Goal: Information Seeking & Learning: Compare options

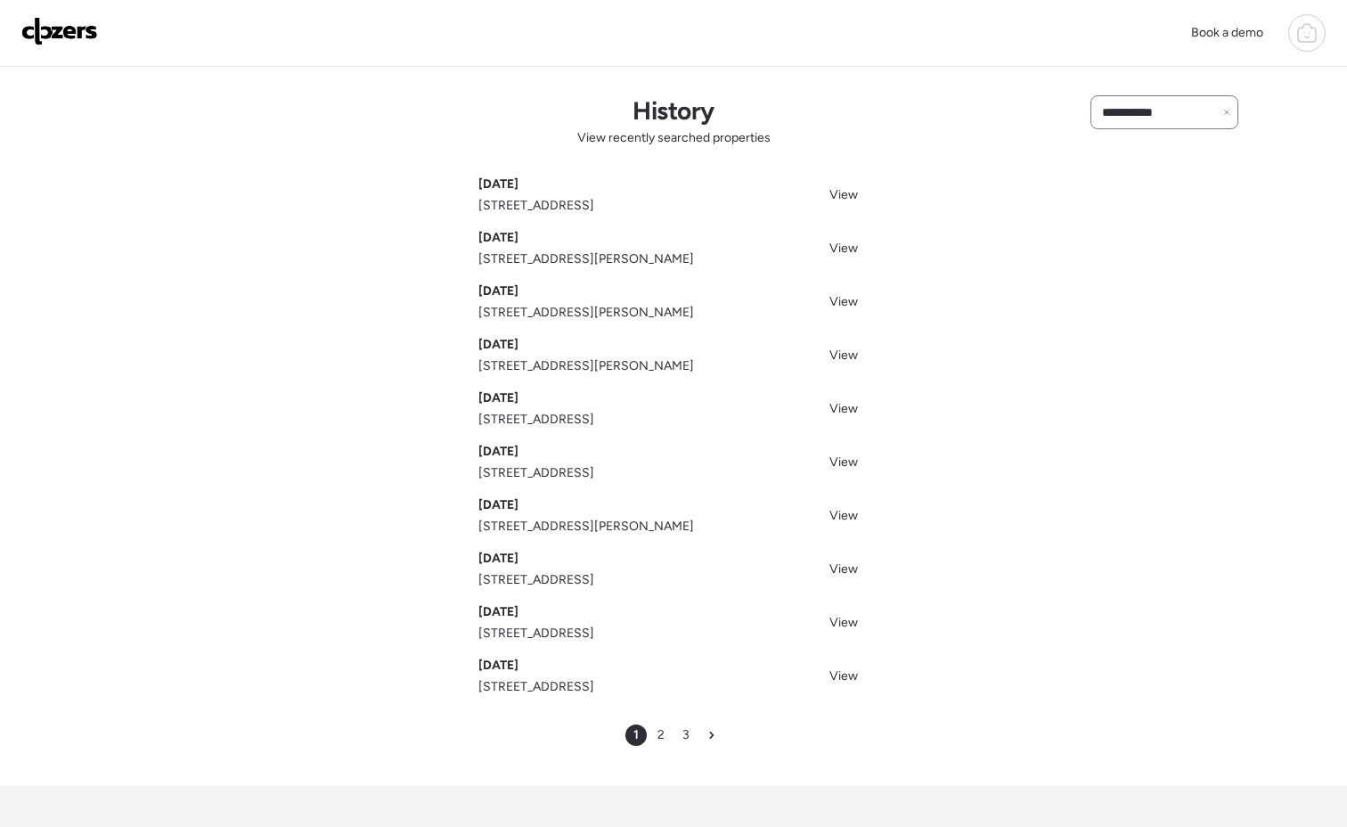
click at [1178, 127] on div "**********" at bounding box center [1165, 112] width 148 height 34
click at [1177, 123] on input "**********" at bounding box center [1165, 112] width 132 height 25
type input "*********"
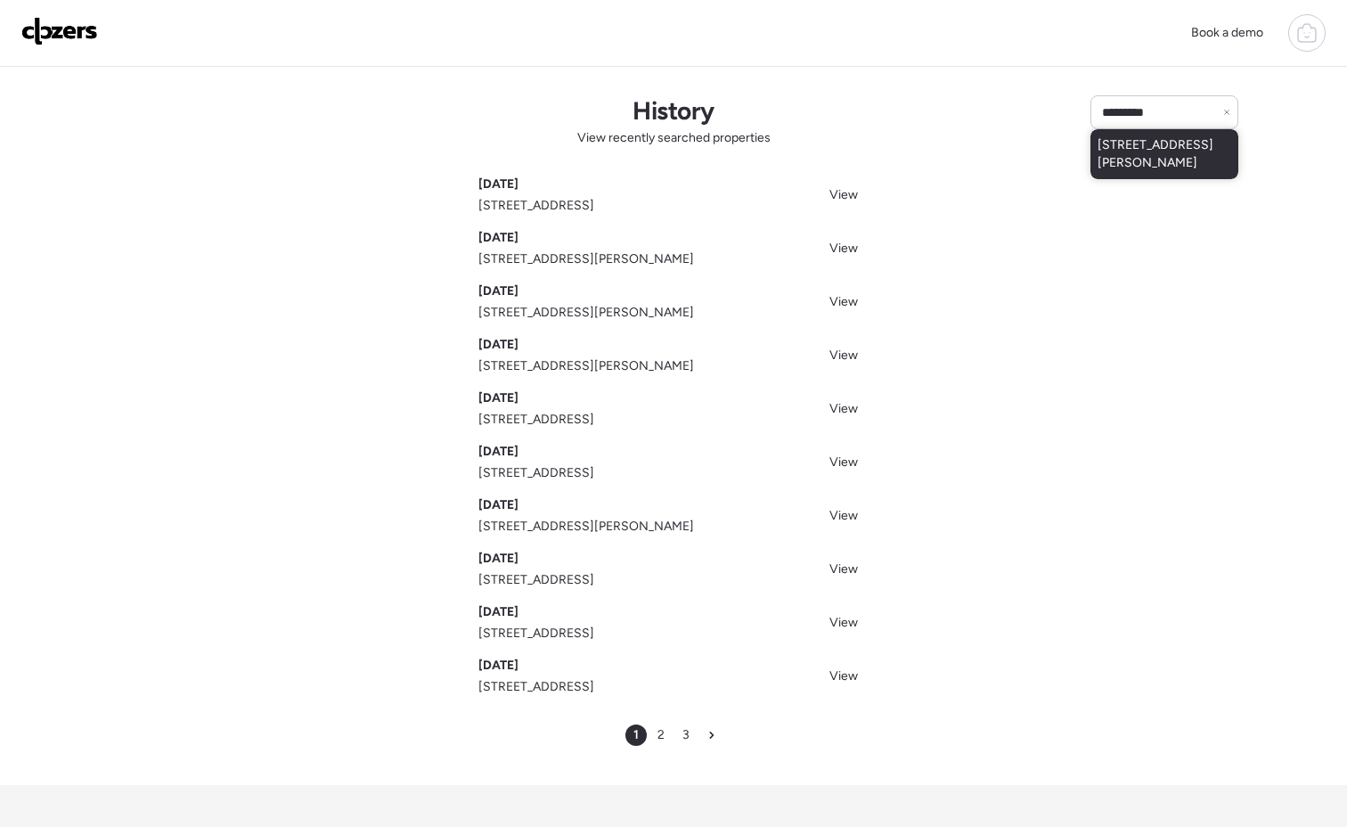
click at [1177, 150] on span "2215 Dawes Pl, Saint Louis, MO, 63114" at bounding box center [1165, 154] width 134 height 36
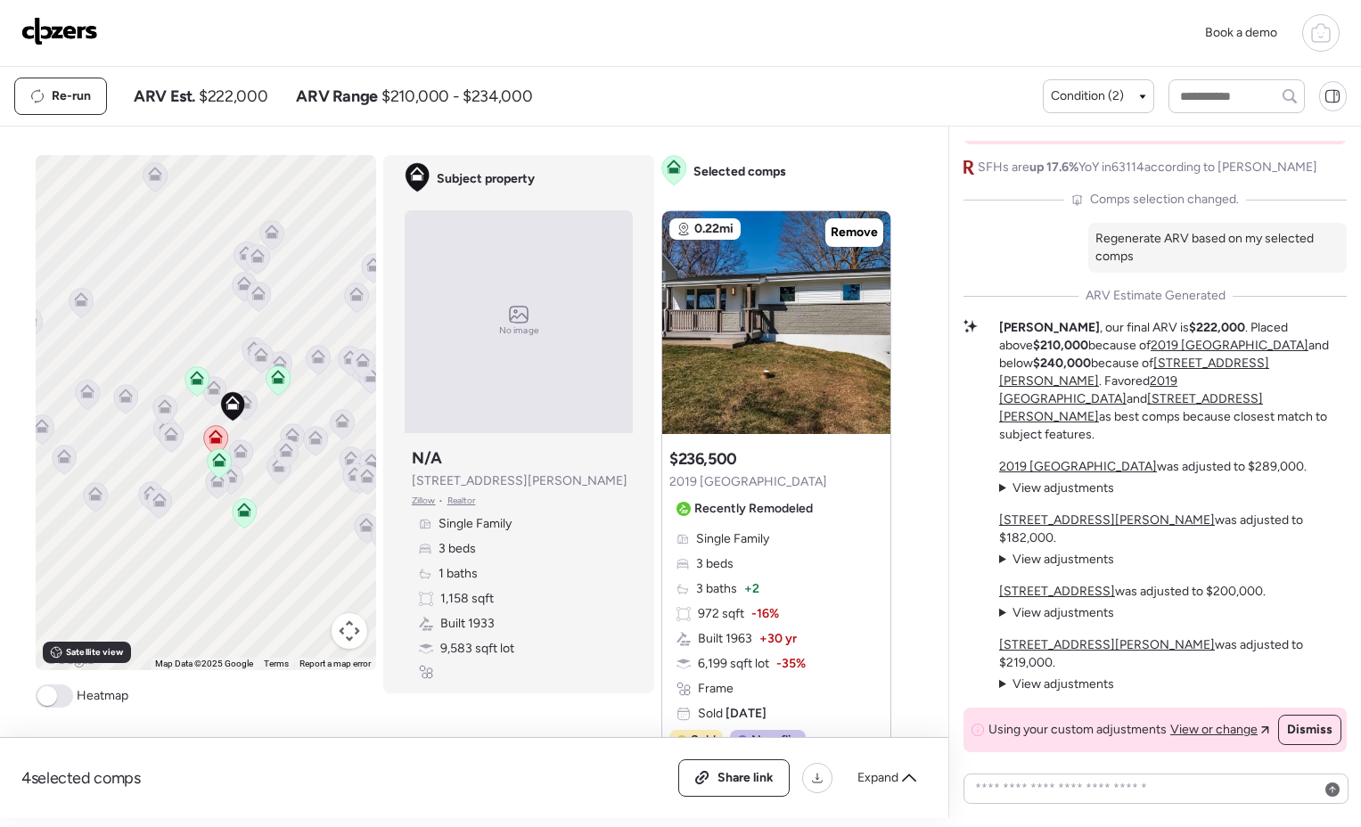
drag, startPoint x: 224, startPoint y: 411, endPoint x: 269, endPoint y: 421, distance: 46.5
click at [269, 421] on div "To activate drag with keyboard, press Alt + Enter. Once in keyboard drag state,…" at bounding box center [206, 412] width 340 height 515
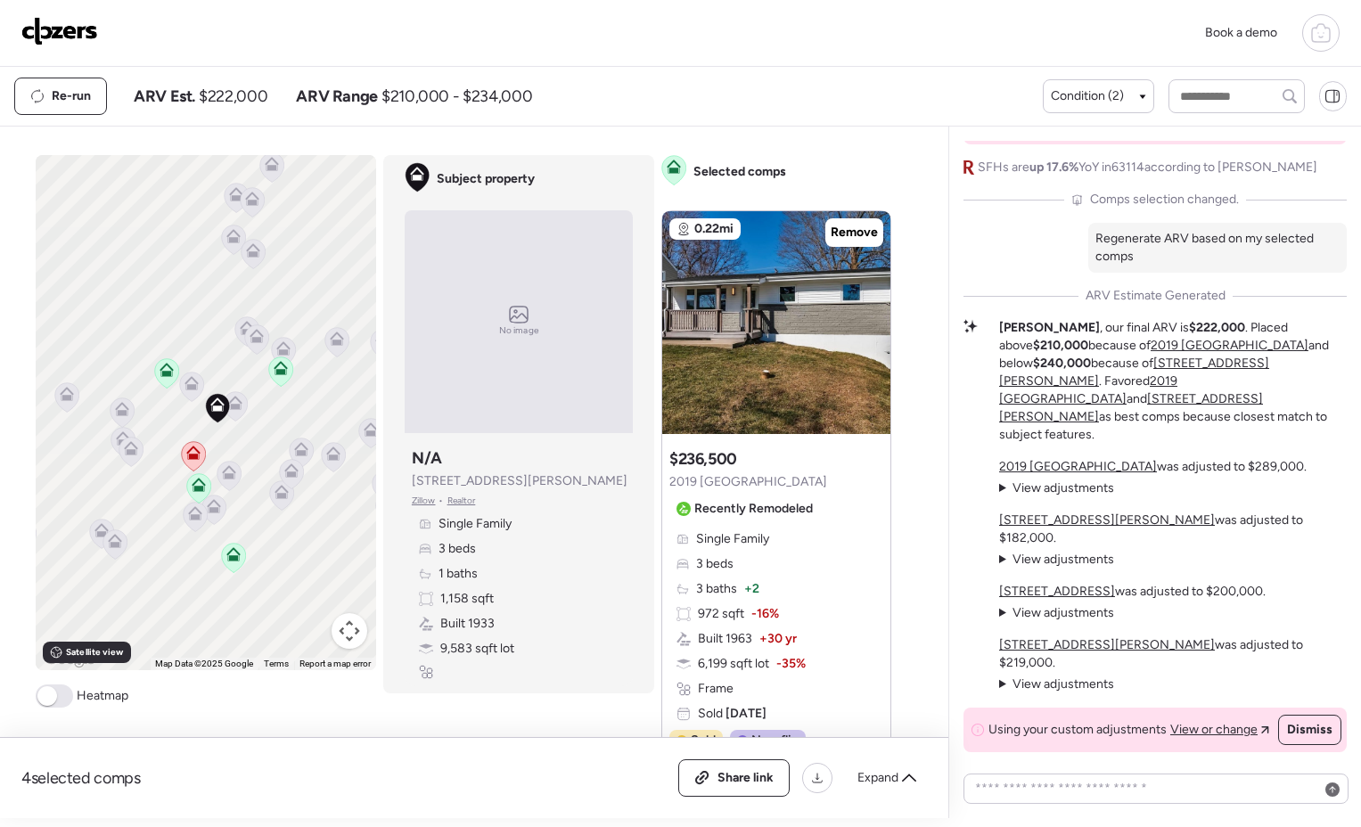
click at [233, 407] on icon at bounding box center [235, 406] width 12 height 5
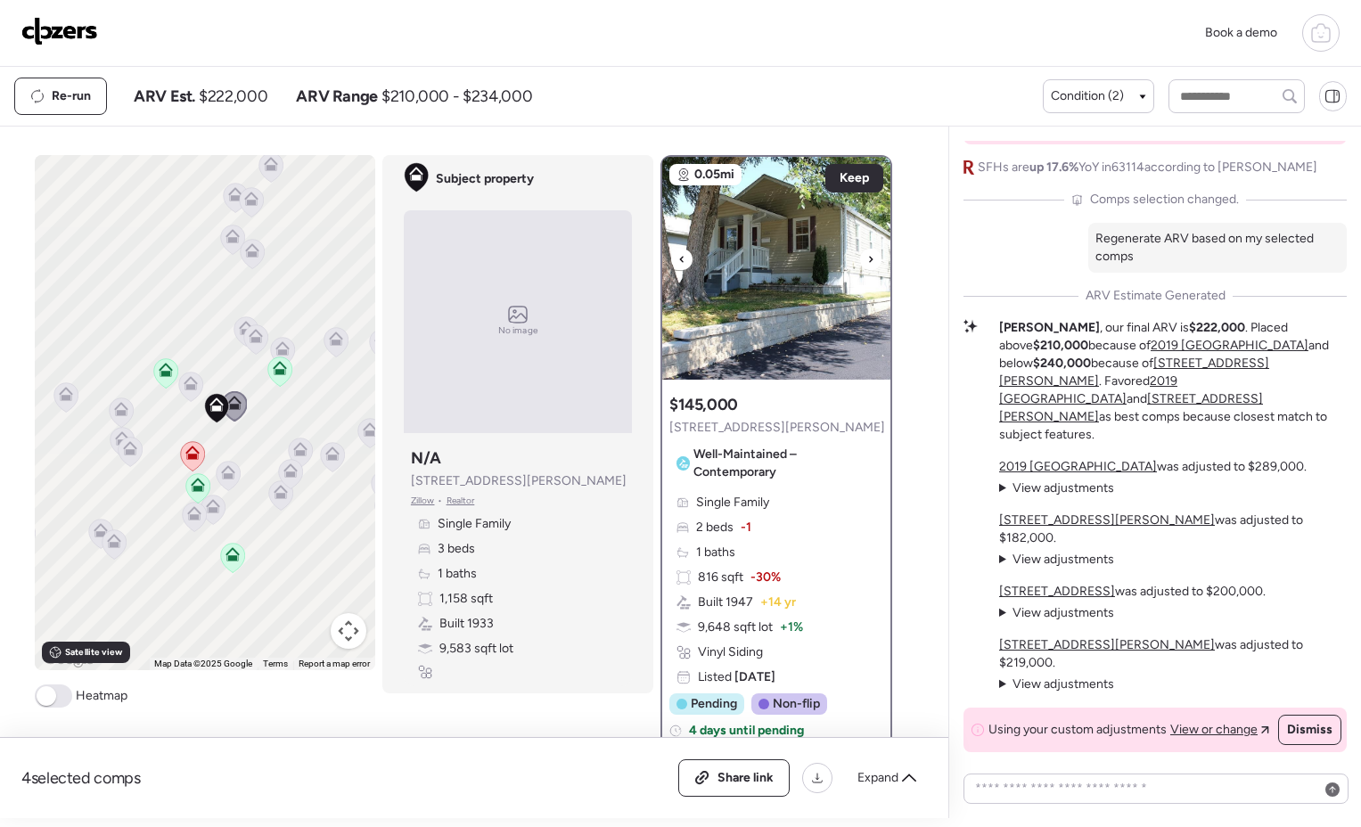
click at [776, 297] on img at bounding box center [776, 268] width 228 height 223
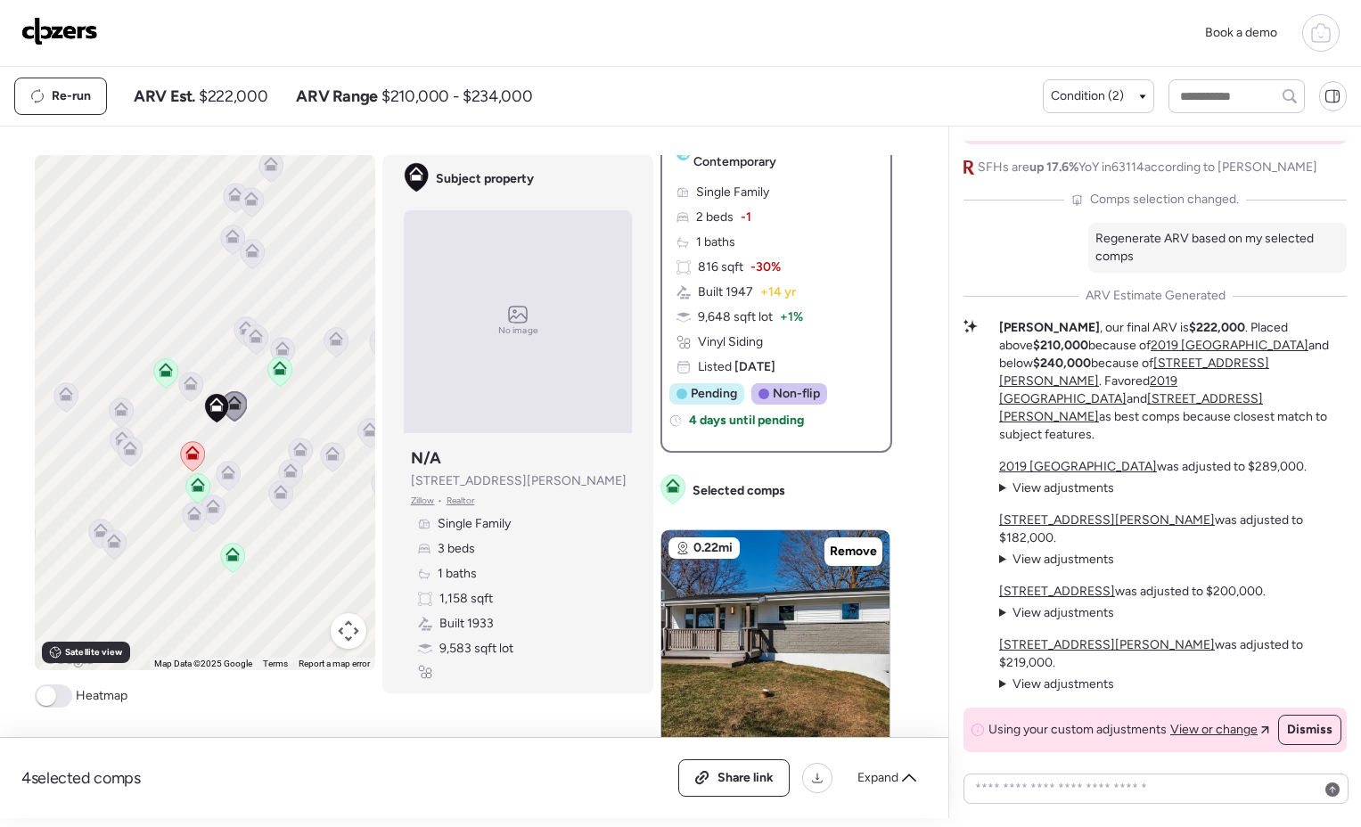
scroll to position [421, 0]
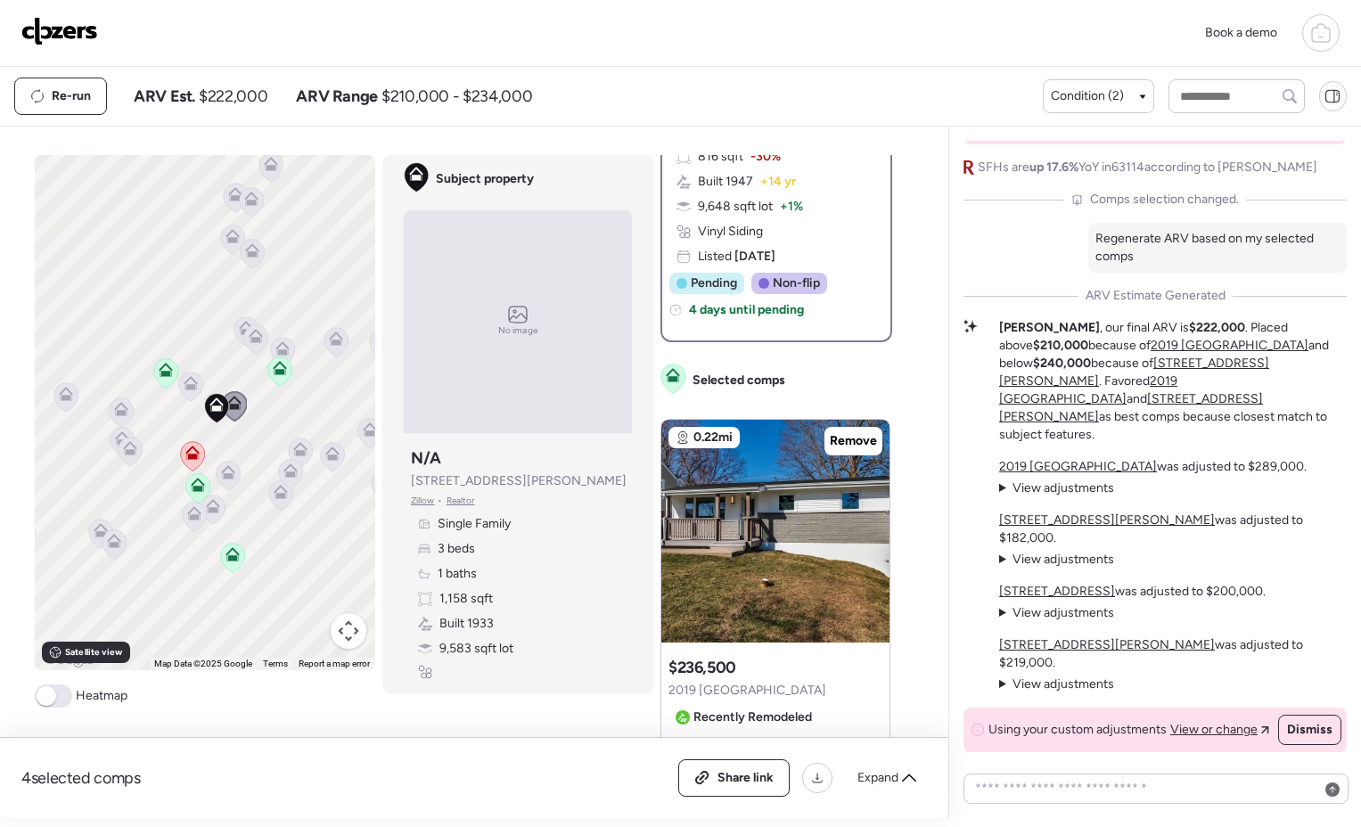
click at [191, 387] on icon at bounding box center [191, 383] width 14 height 14
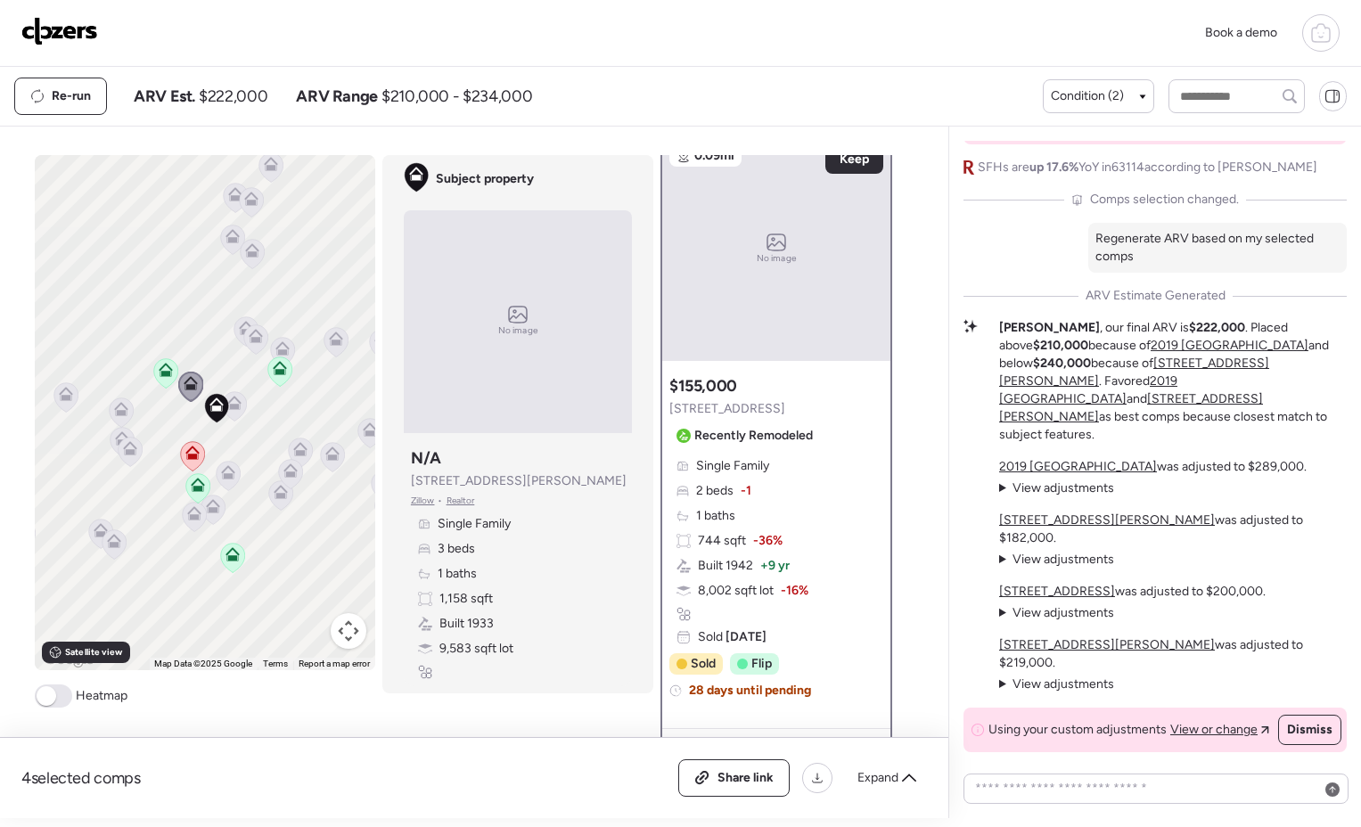
scroll to position [0, 0]
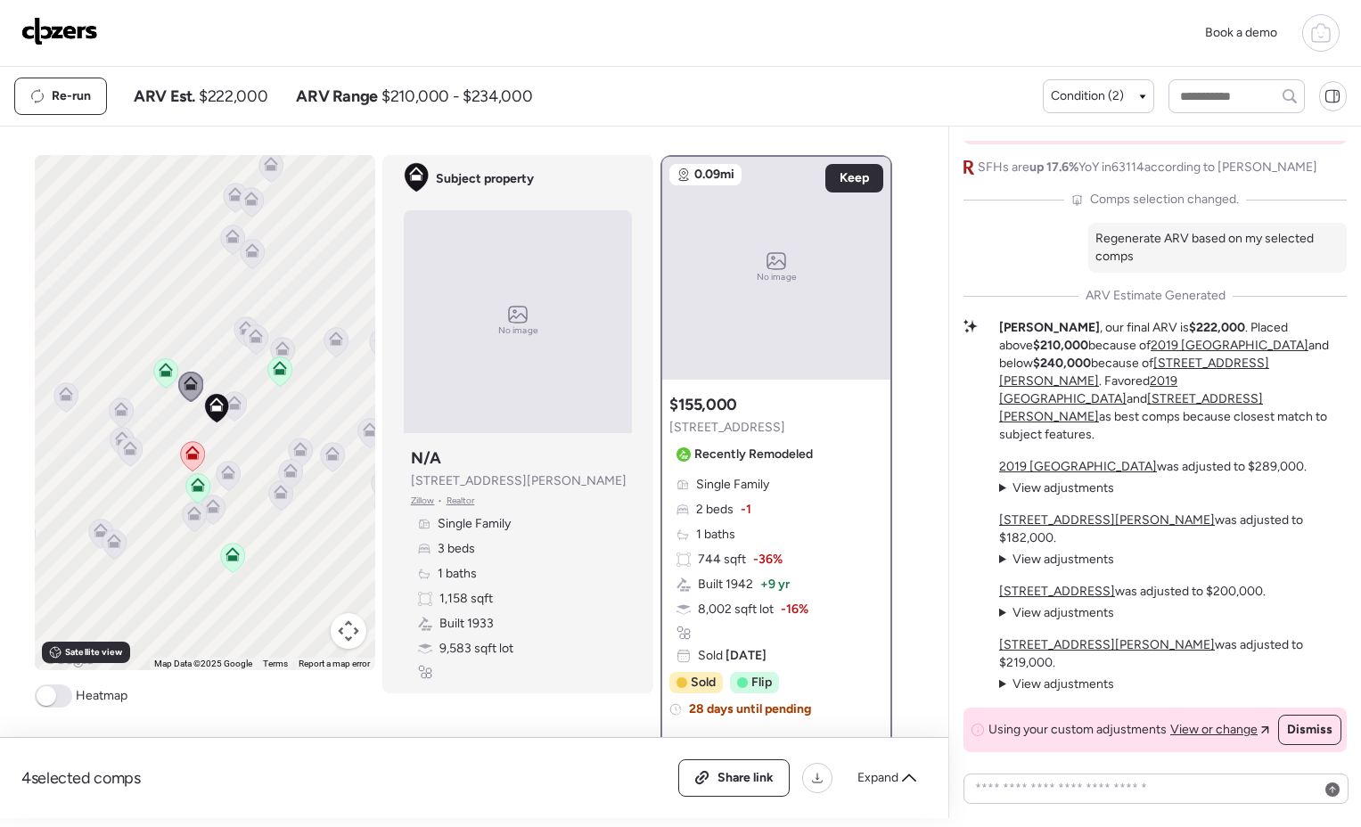
click at [221, 471] on icon at bounding box center [228, 472] width 14 height 14
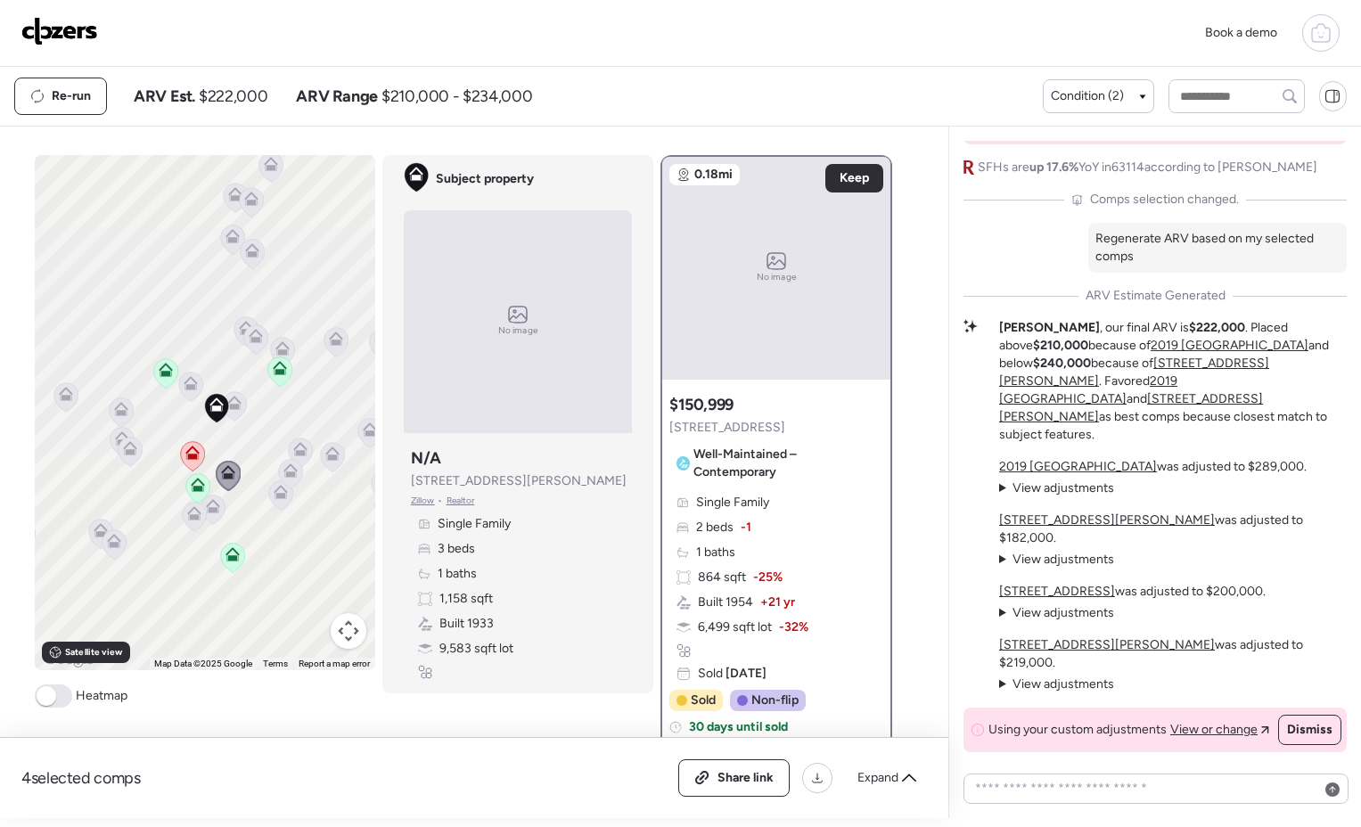
click at [120, 456] on icon at bounding box center [131, 452] width 24 height 29
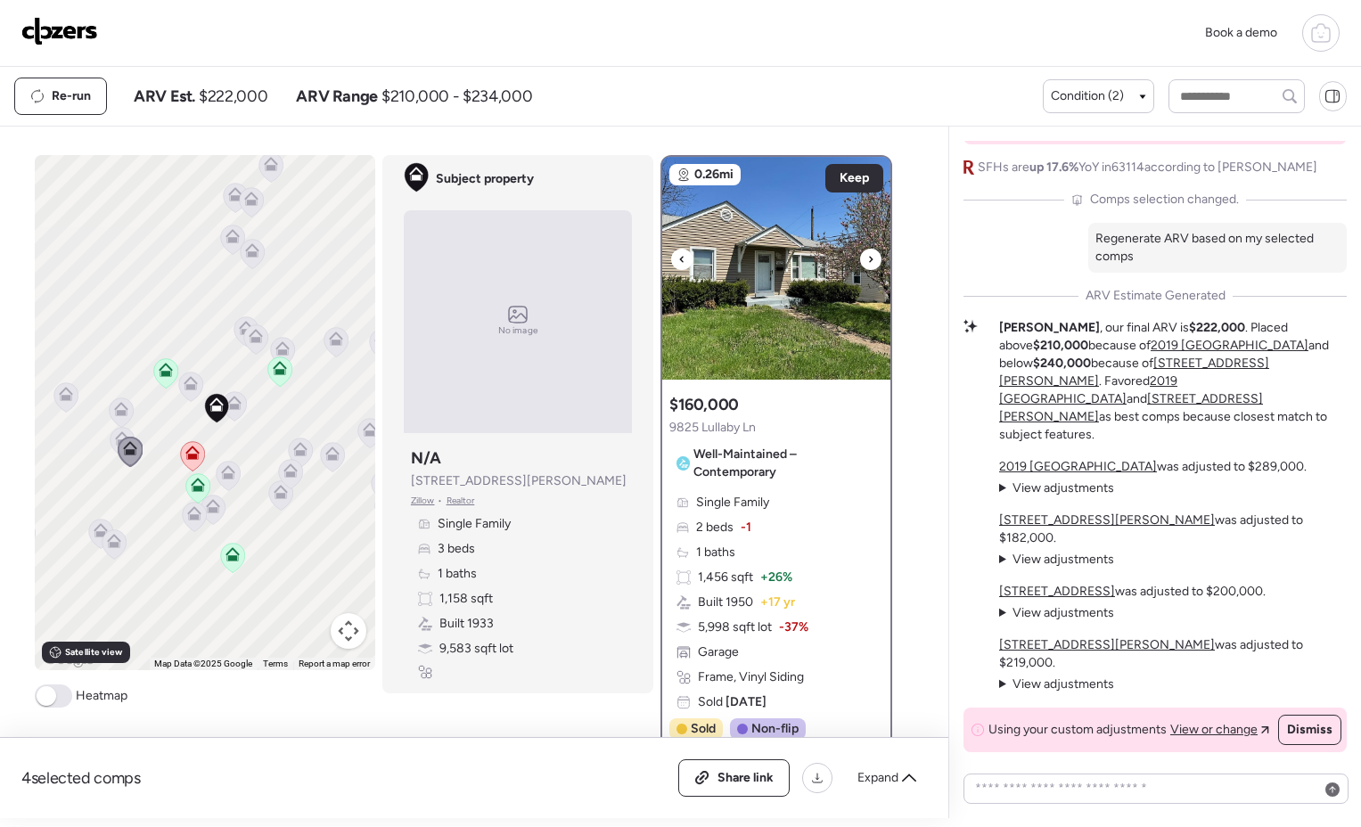
click at [744, 337] on img at bounding box center [776, 268] width 228 height 223
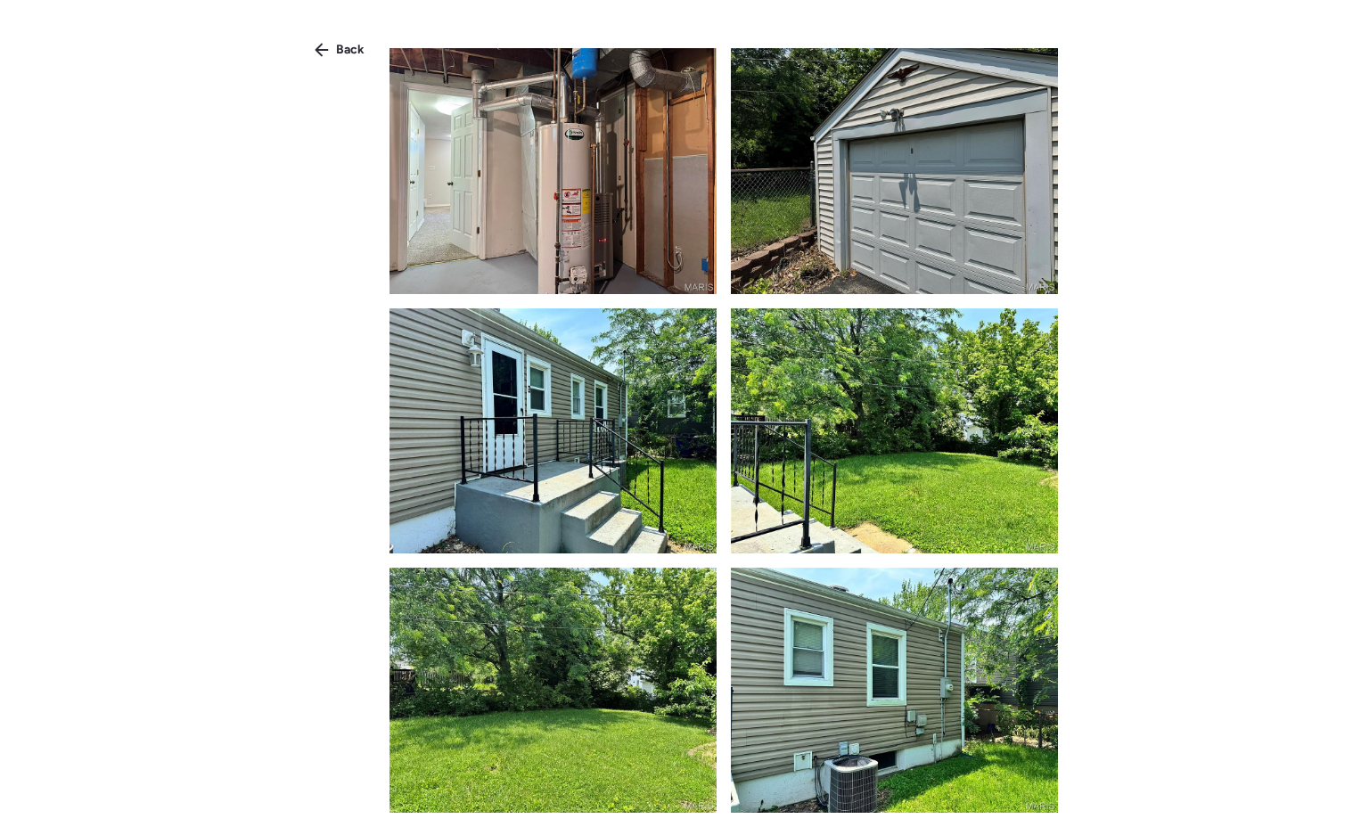
scroll to position [3522, 0]
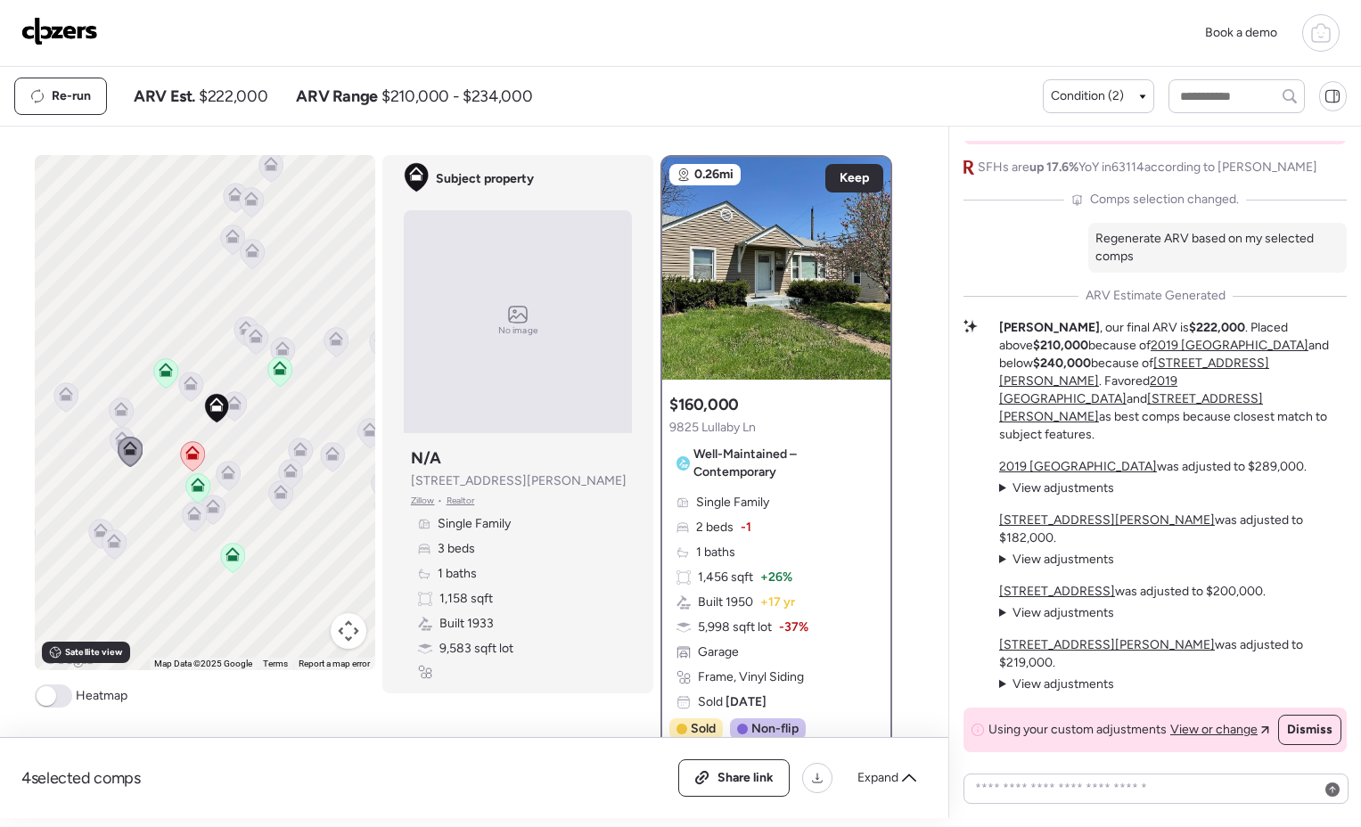
click at [188, 517] on icon at bounding box center [194, 516] width 12 height 5
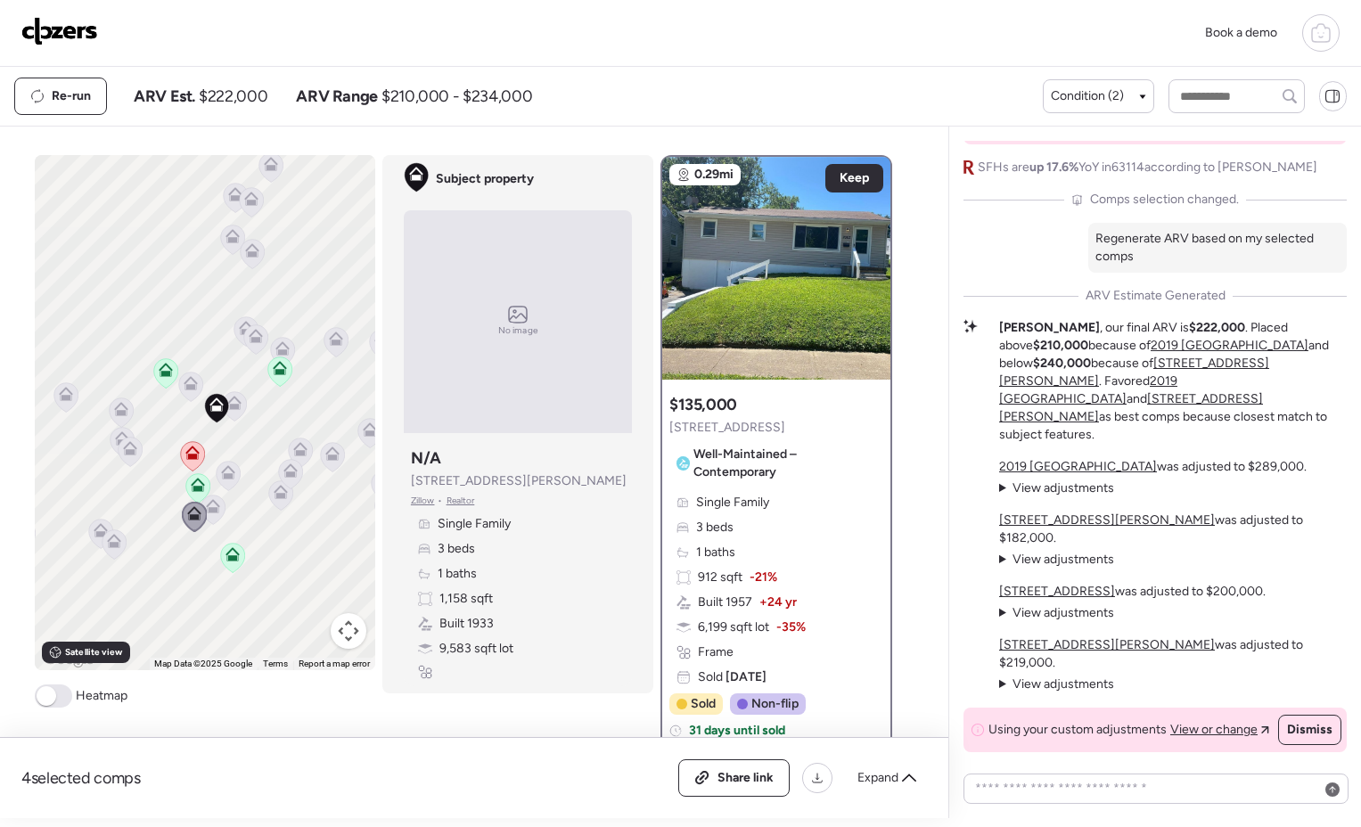
click at [209, 503] on icon at bounding box center [212, 503] width 13 height 8
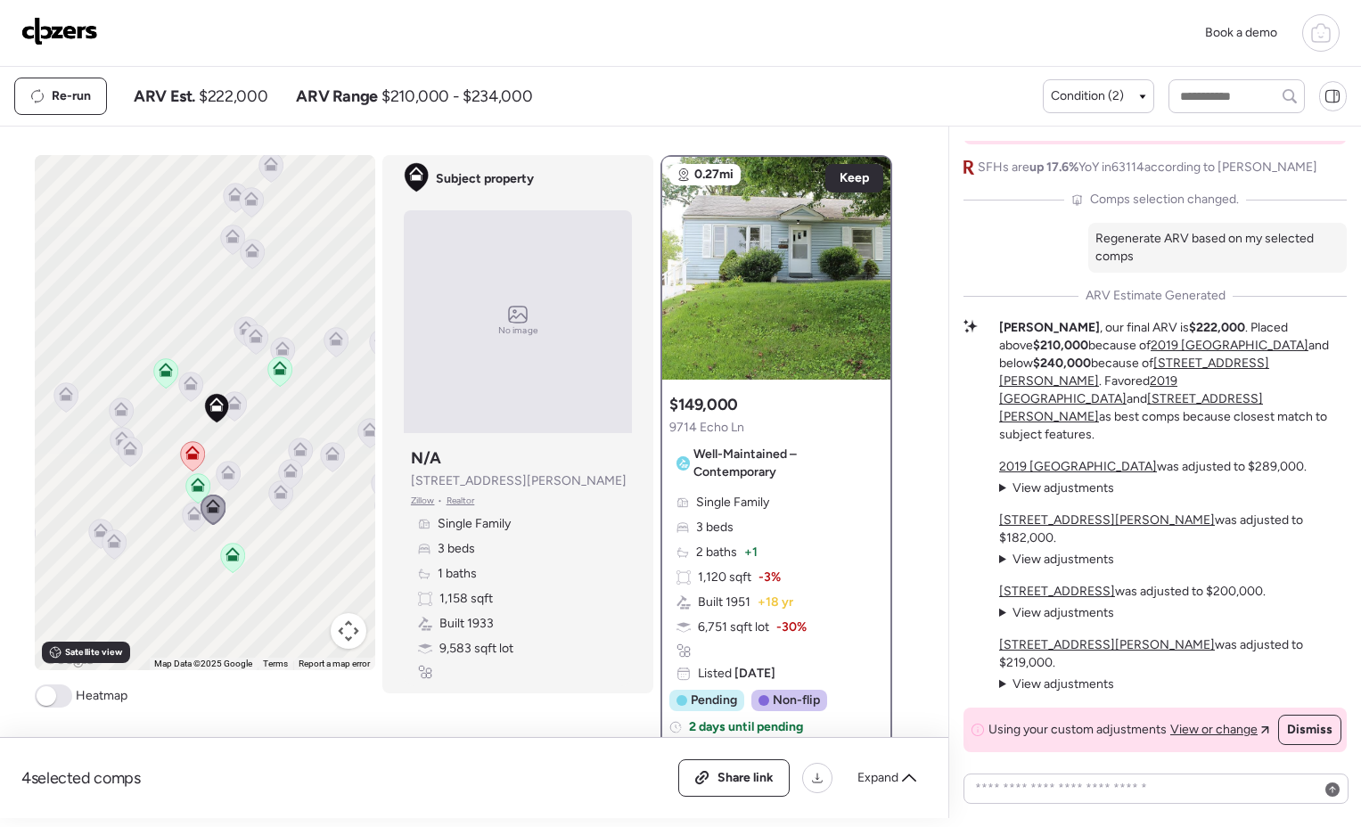
click at [123, 460] on icon at bounding box center [131, 452] width 24 height 29
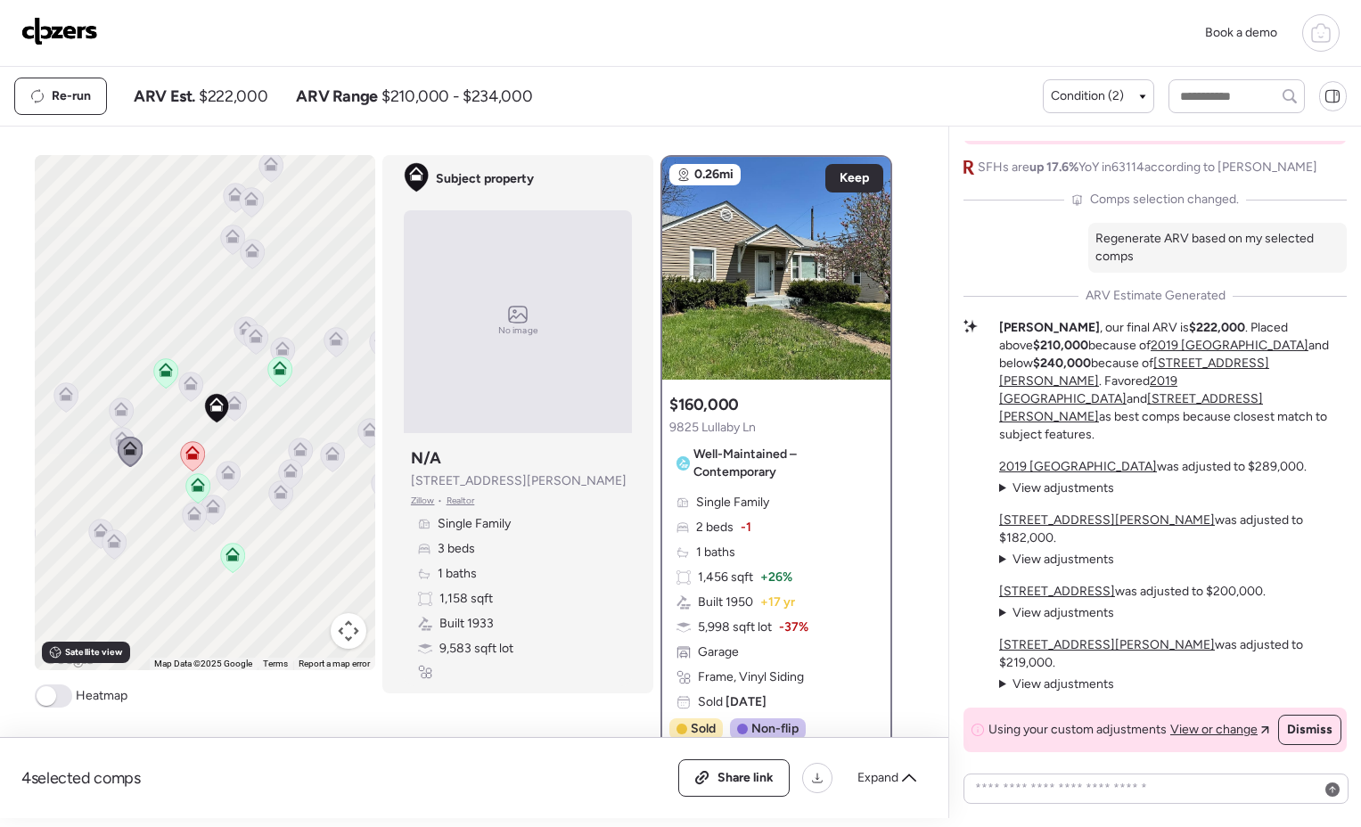
click at [118, 437] on icon at bounding box center [130, 452] width 25 height 30
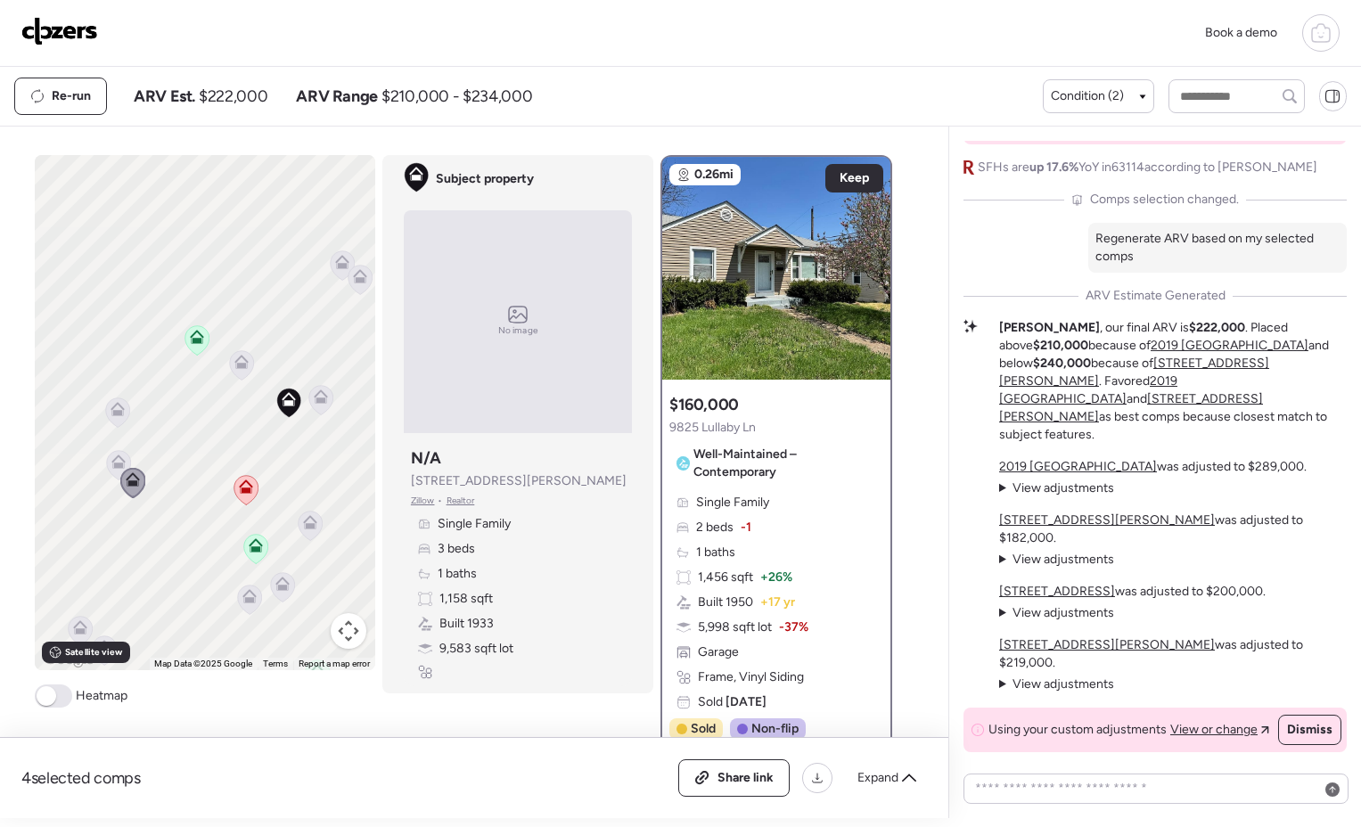
click at [109, 479] on icon at bounding box center [118, 465] width 25 height 30
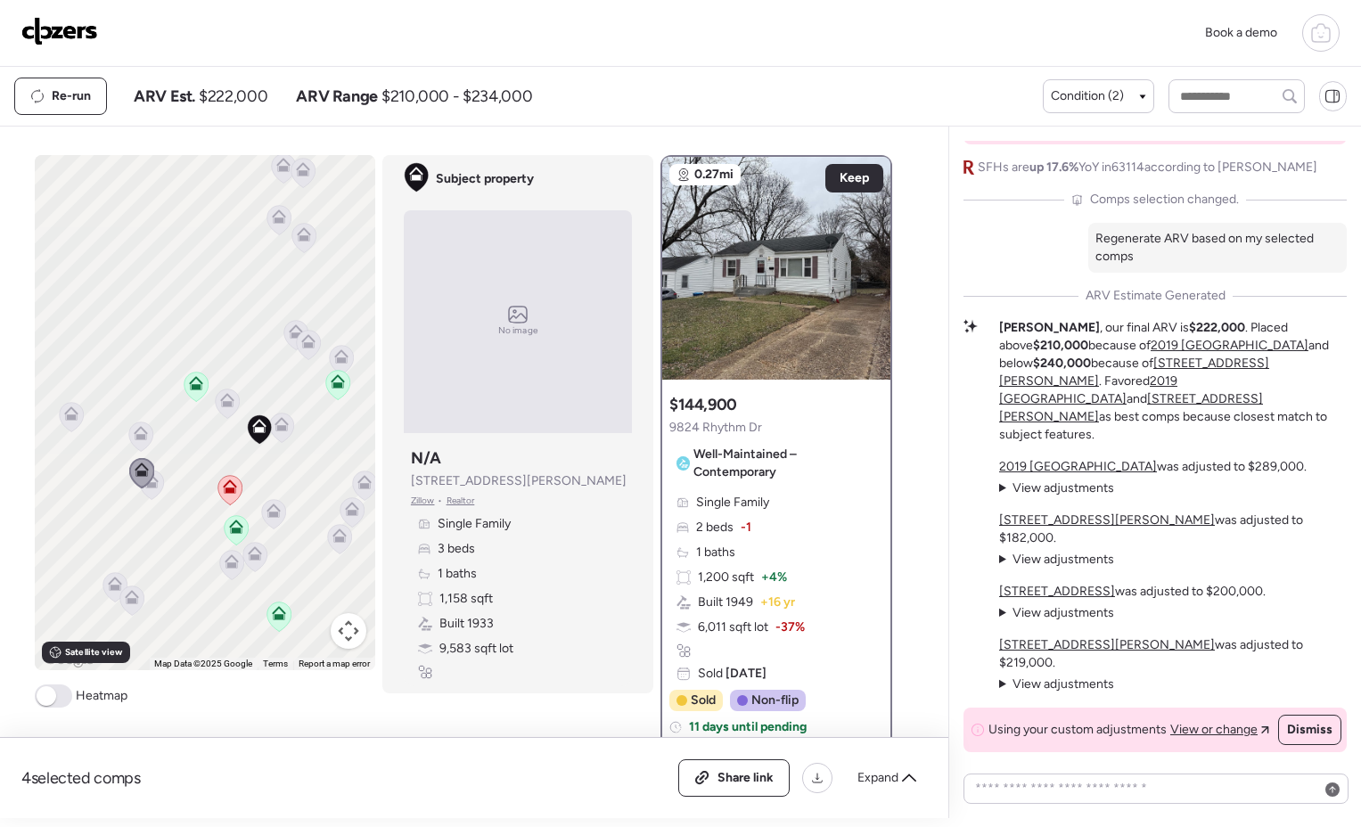
click at [134, 438] on icon at bounding box center [141, 433] width 14 height 14
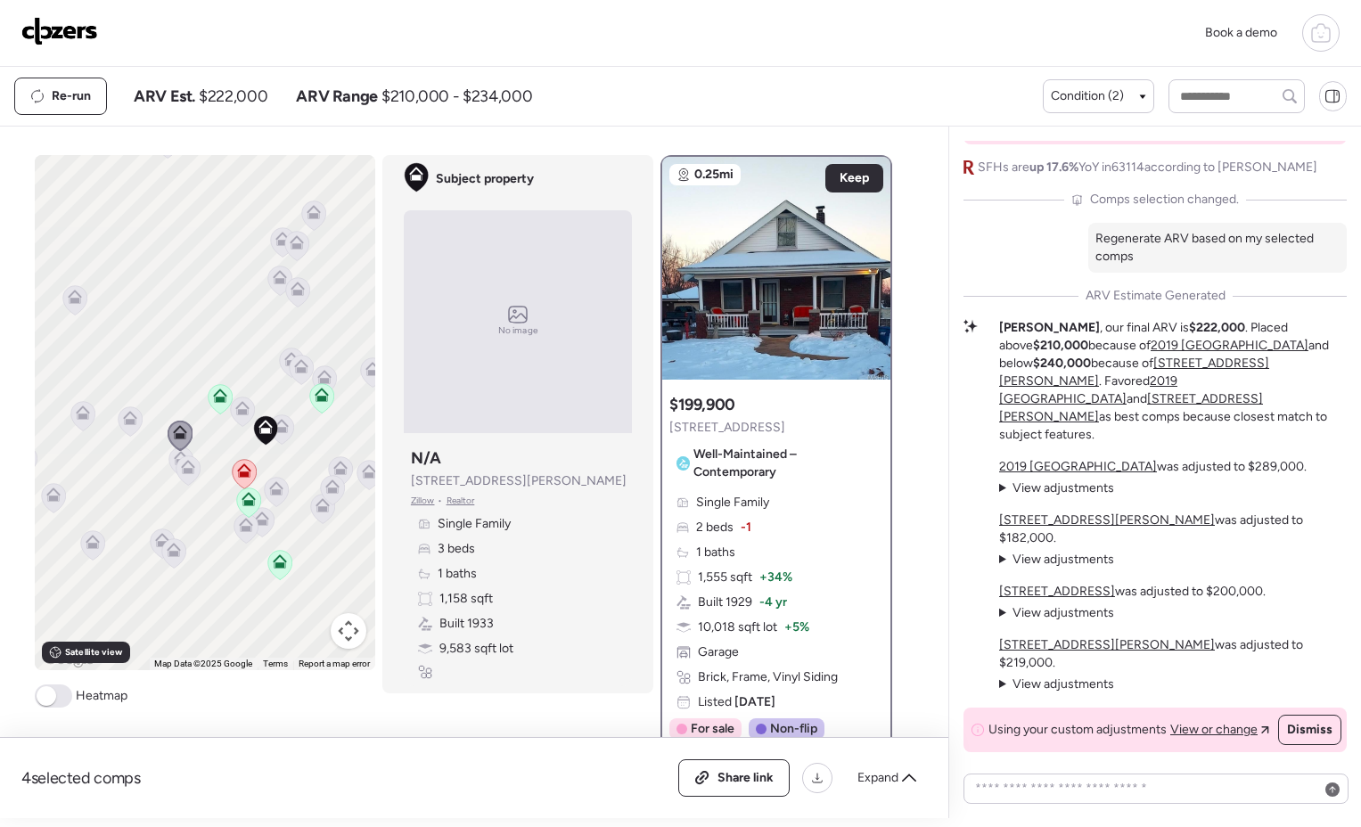
click at [236, 413] on icon at bounding box center [242, 411] width 12 height 5
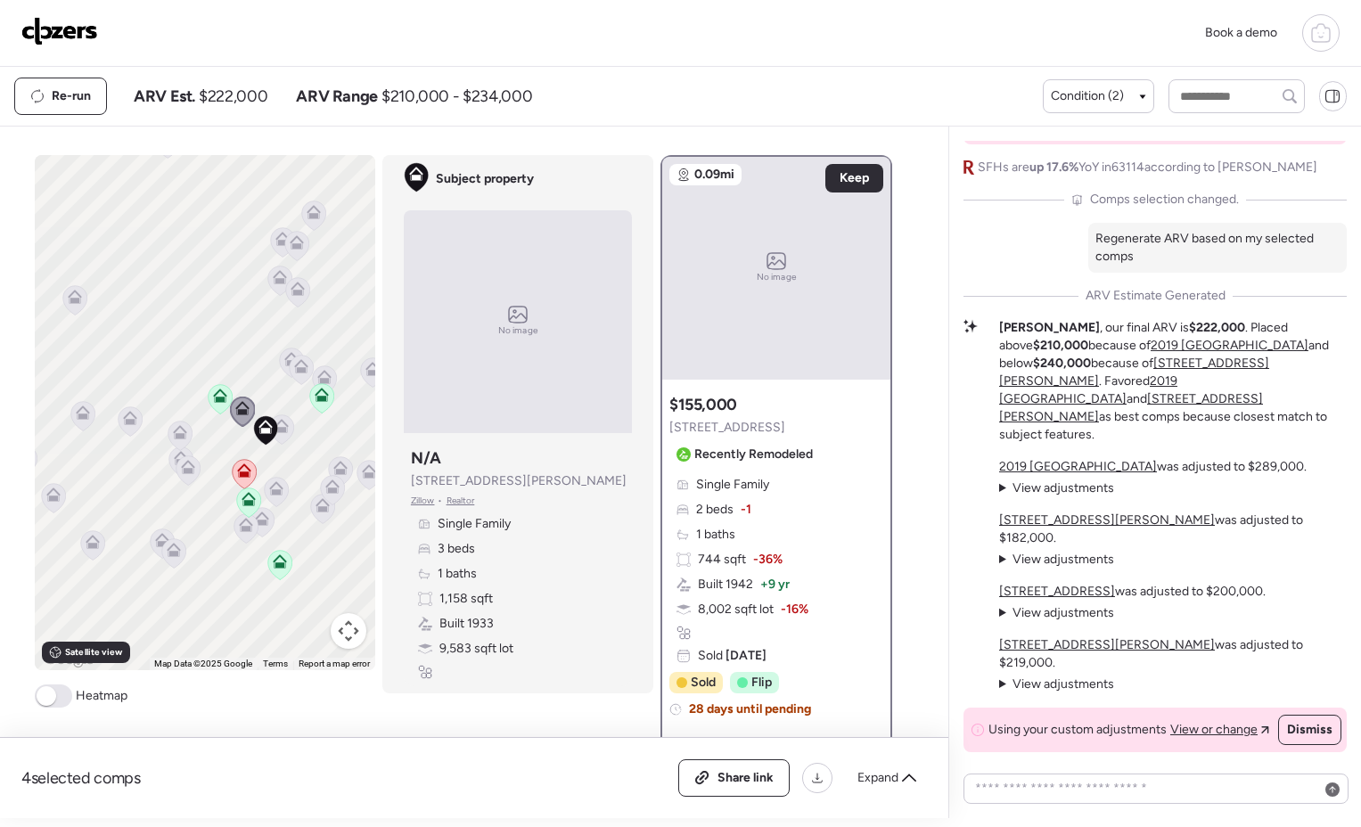
click at [278, 427] on icon at bounding box center [281, 429] width 12 height 5
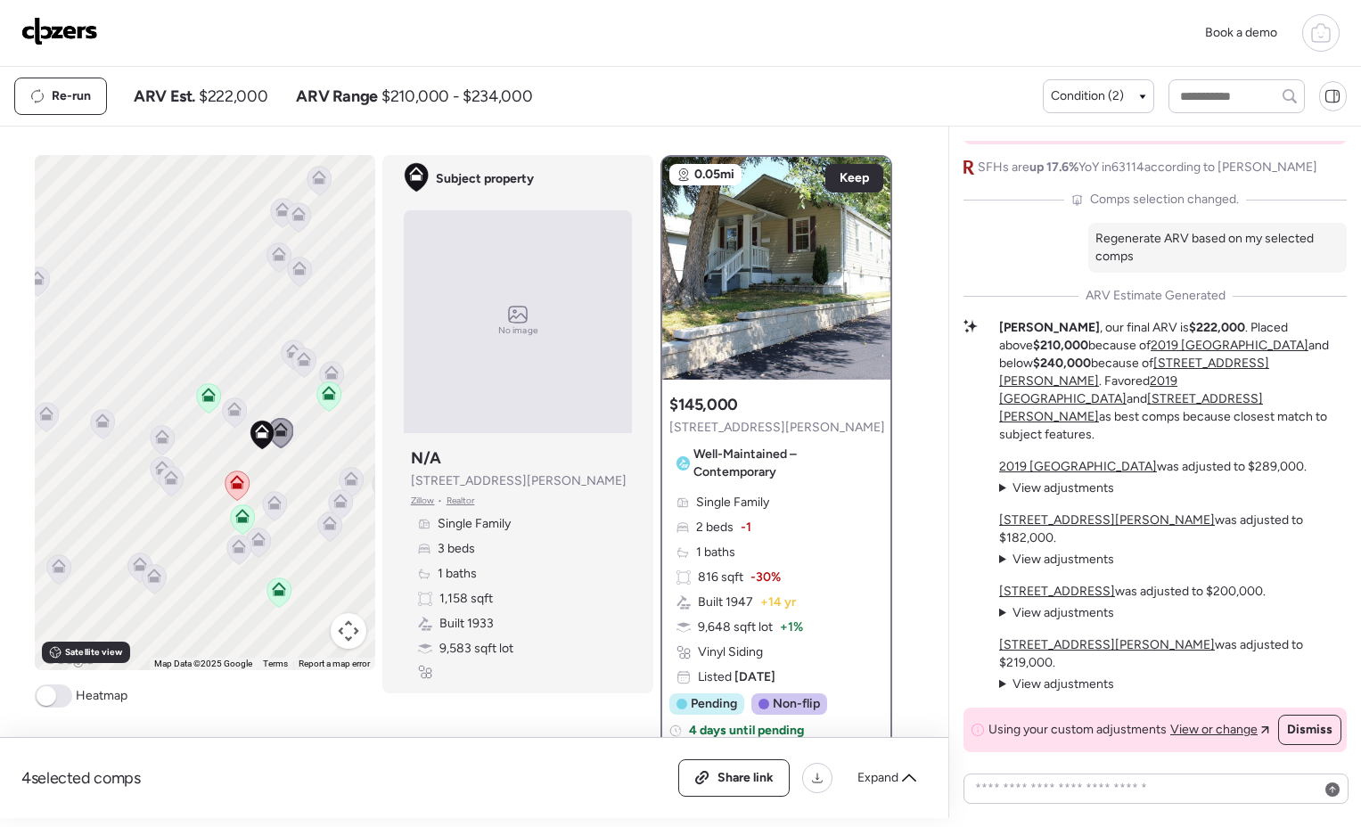
click at [299, 366] on icon at bounding box center [304, 362] width 24 height 29
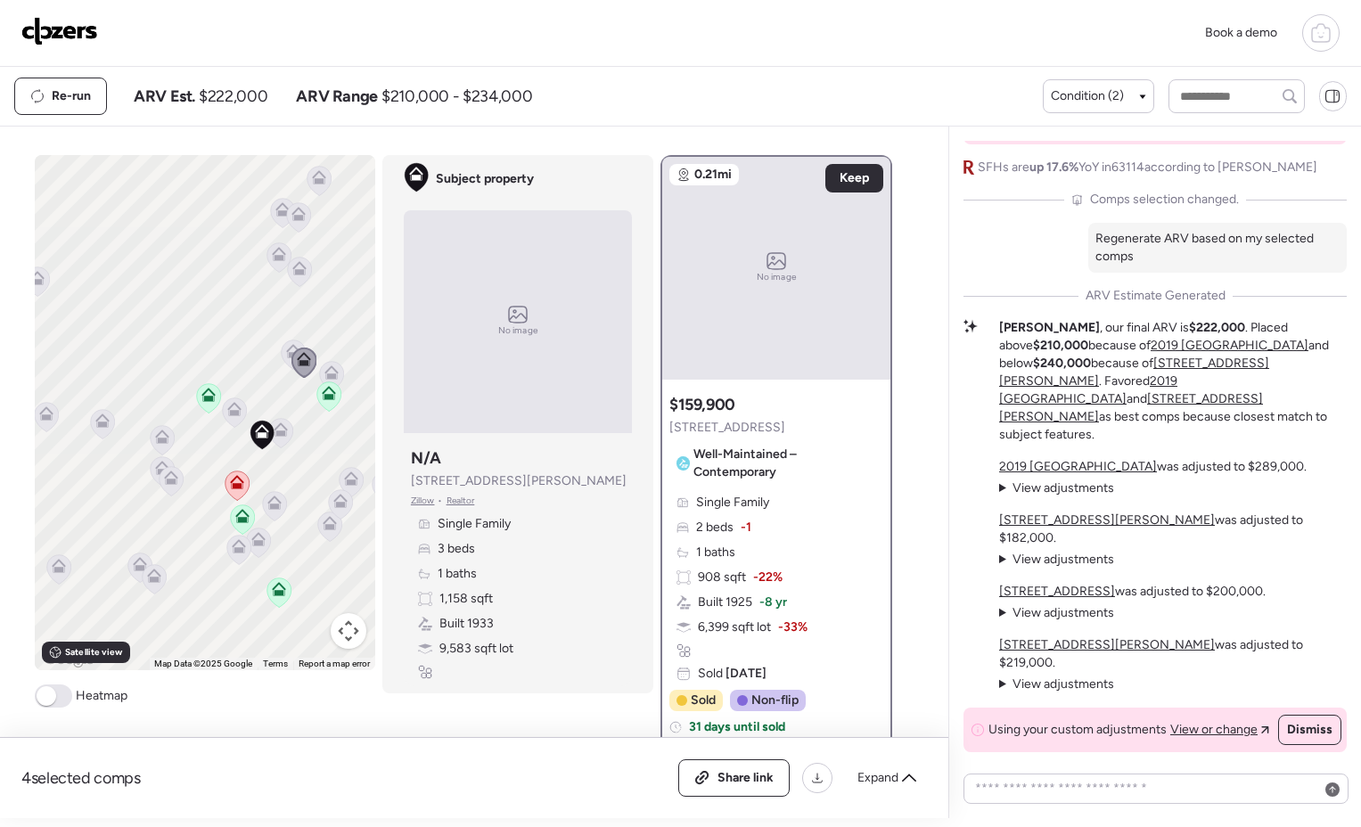
click at [286, 350] on icon at bounding box center [293, 351] width 14 height 14
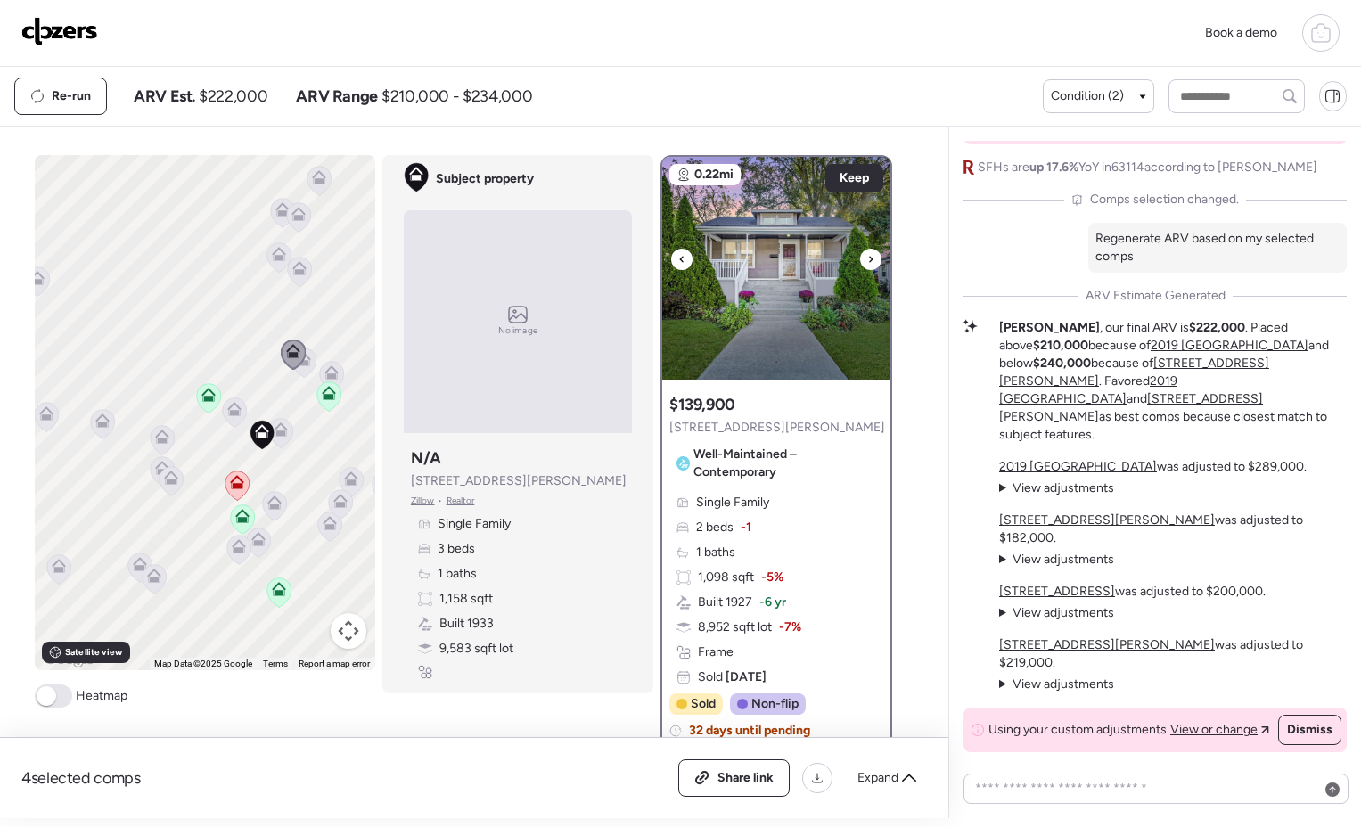
click at [795, 359] on img at bounding box center [776, 268] width 228 height 223
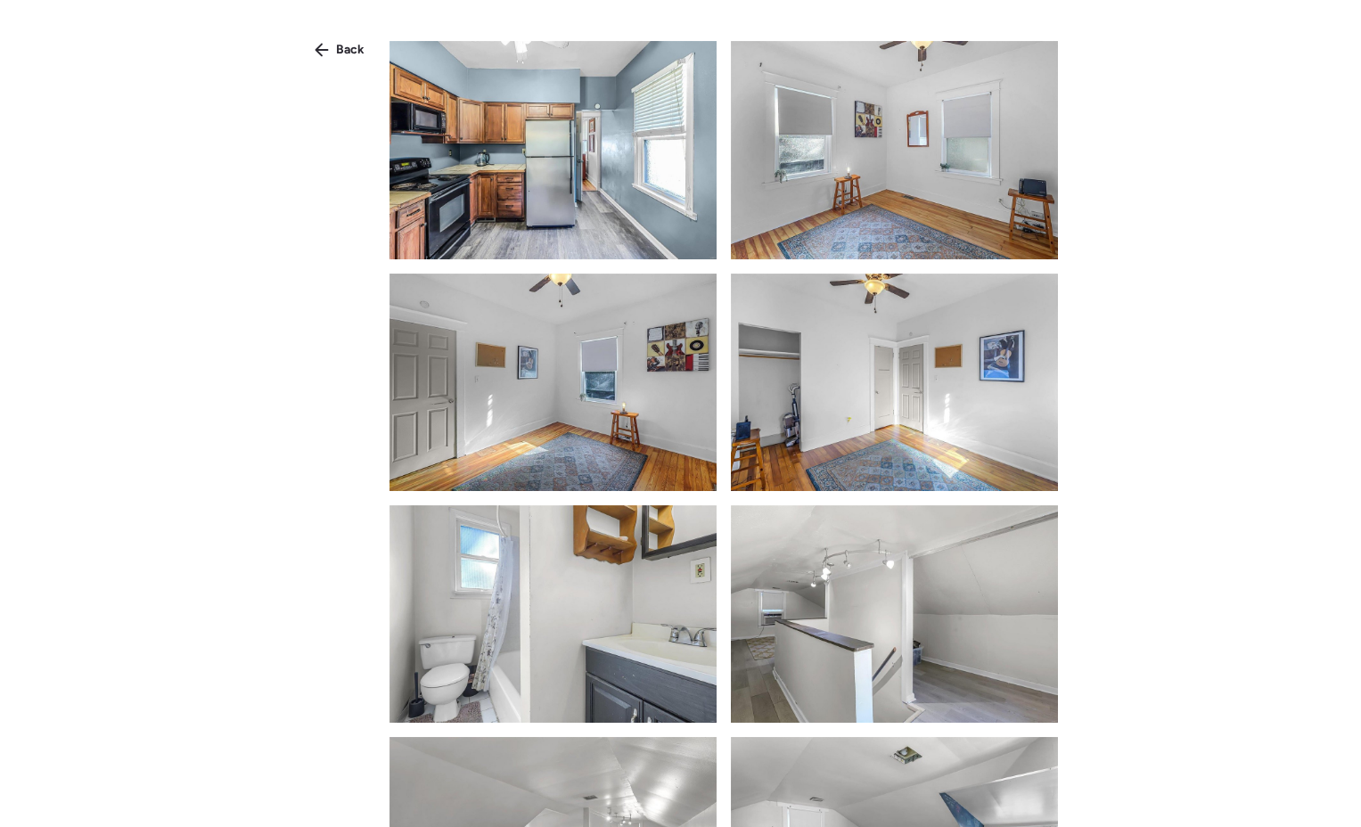
scroll to position [0, 0]
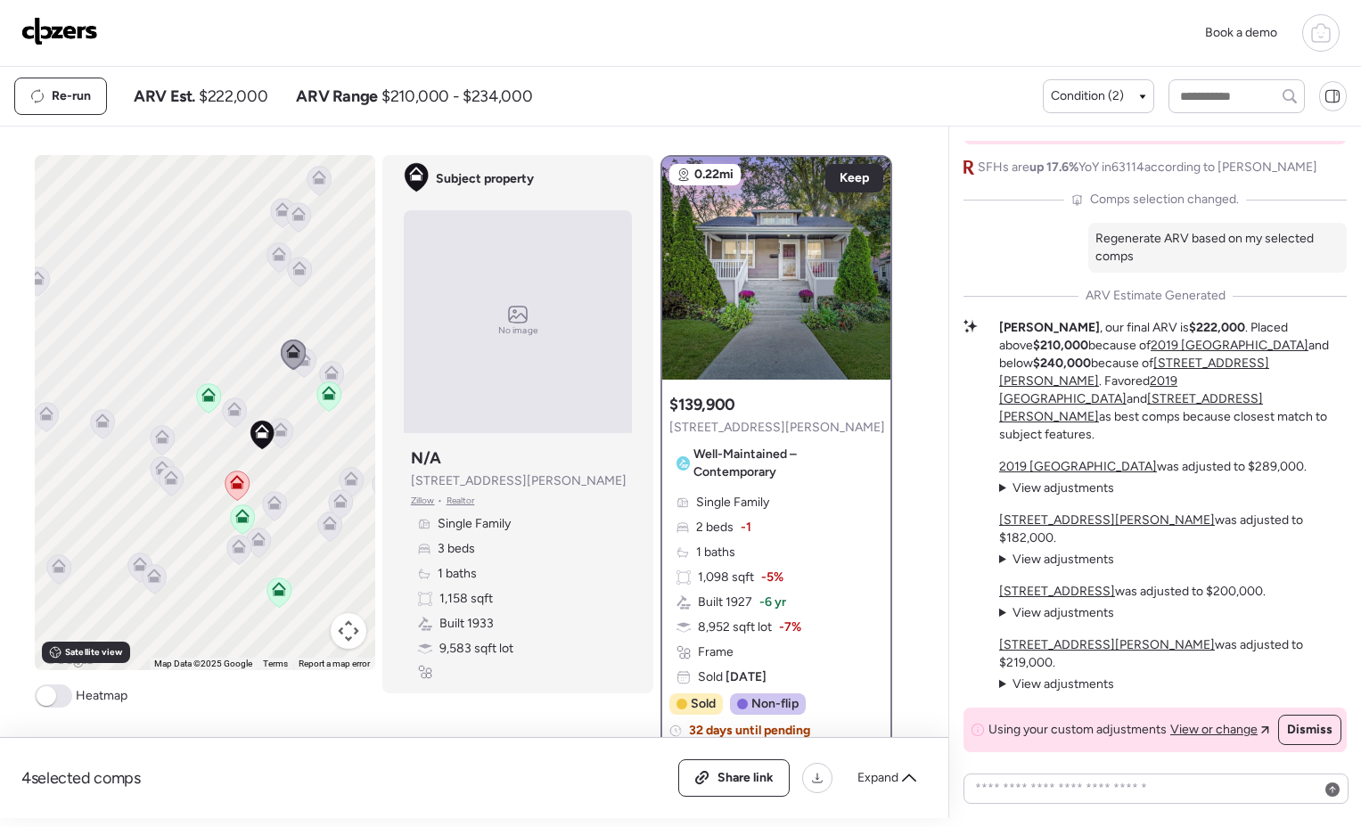
click at [304, 366] on icon at bounding box center [304, 362] width 24 height 29
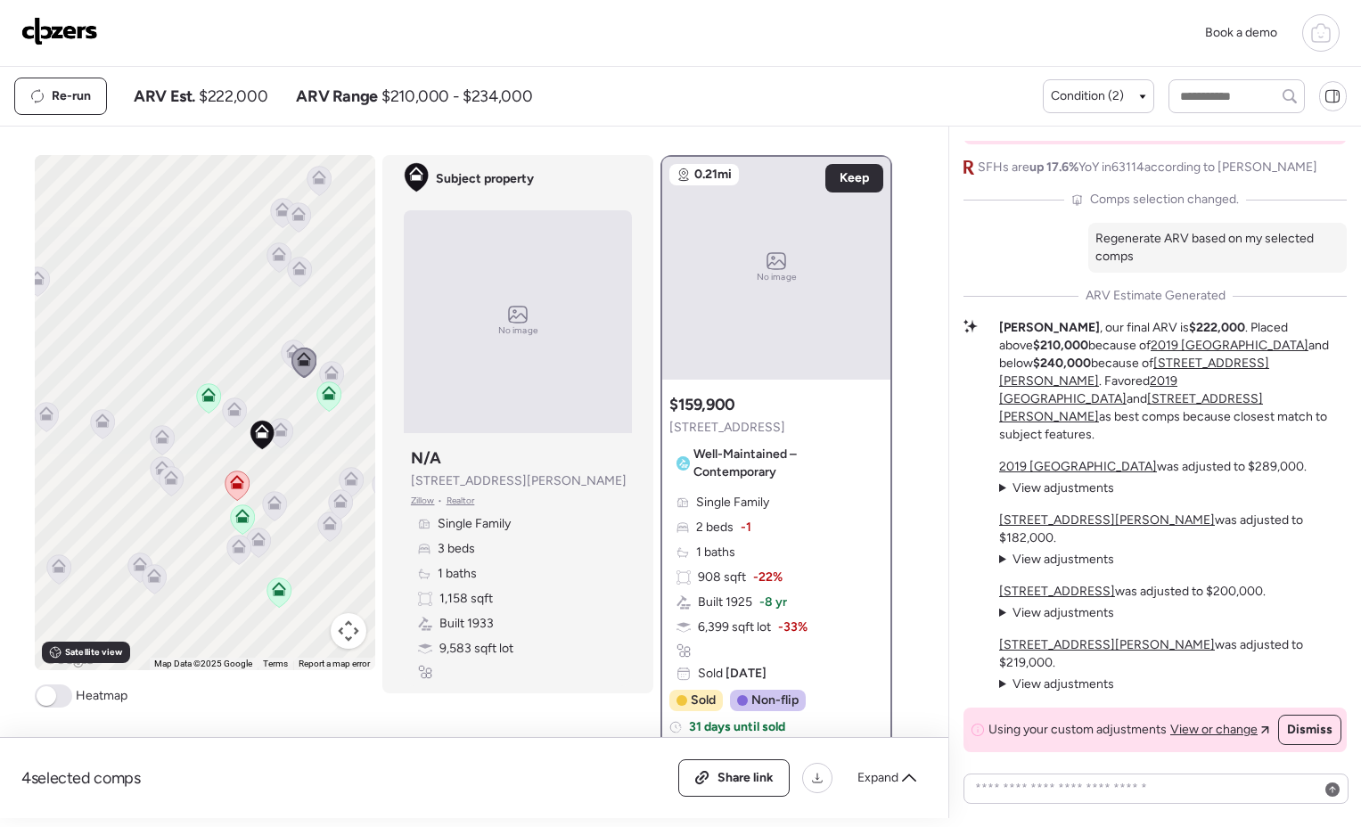
click at [324, 372] on icon at bounding box center [331, 372] width 14 height 14
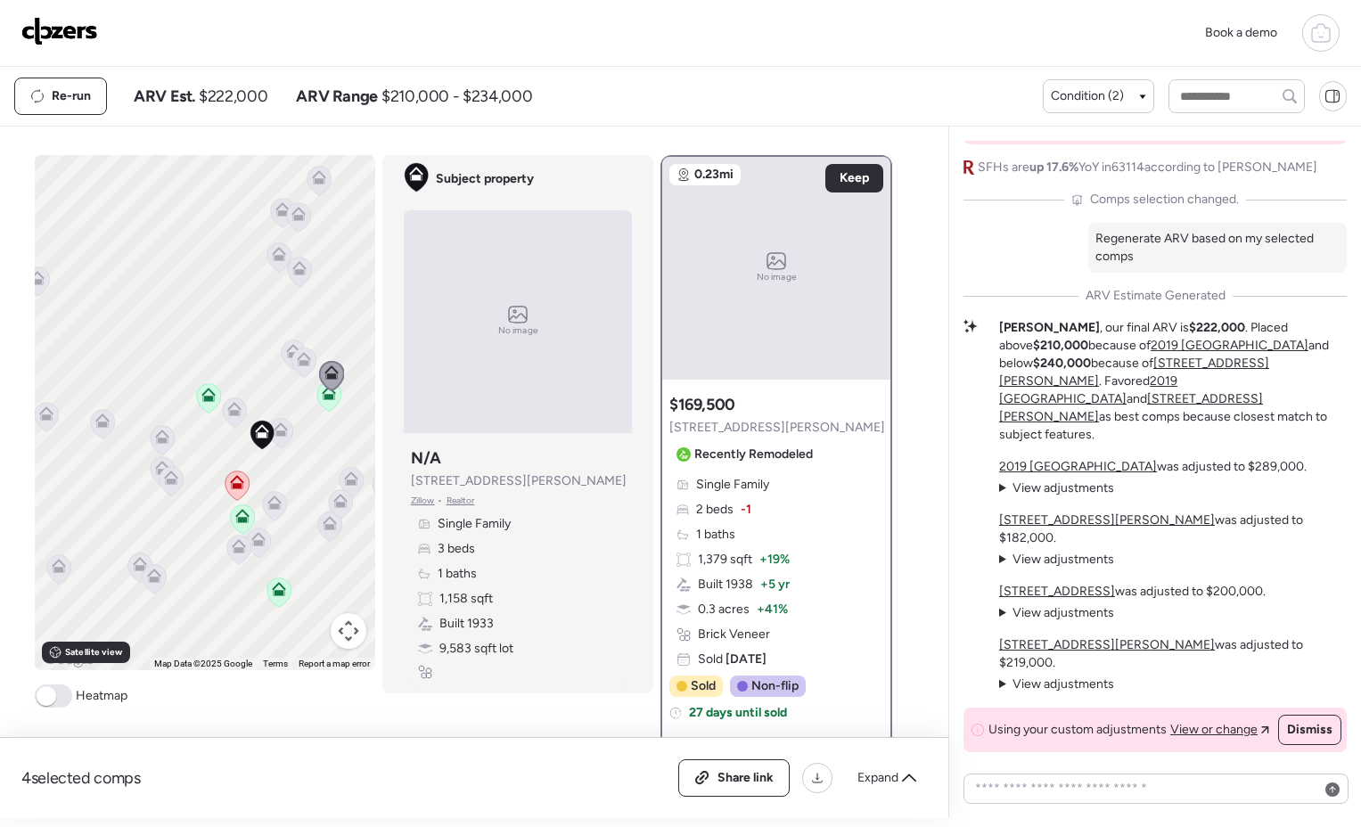
click at [323, 397] on icon at bounding box center [329, 396] width 12 height 5
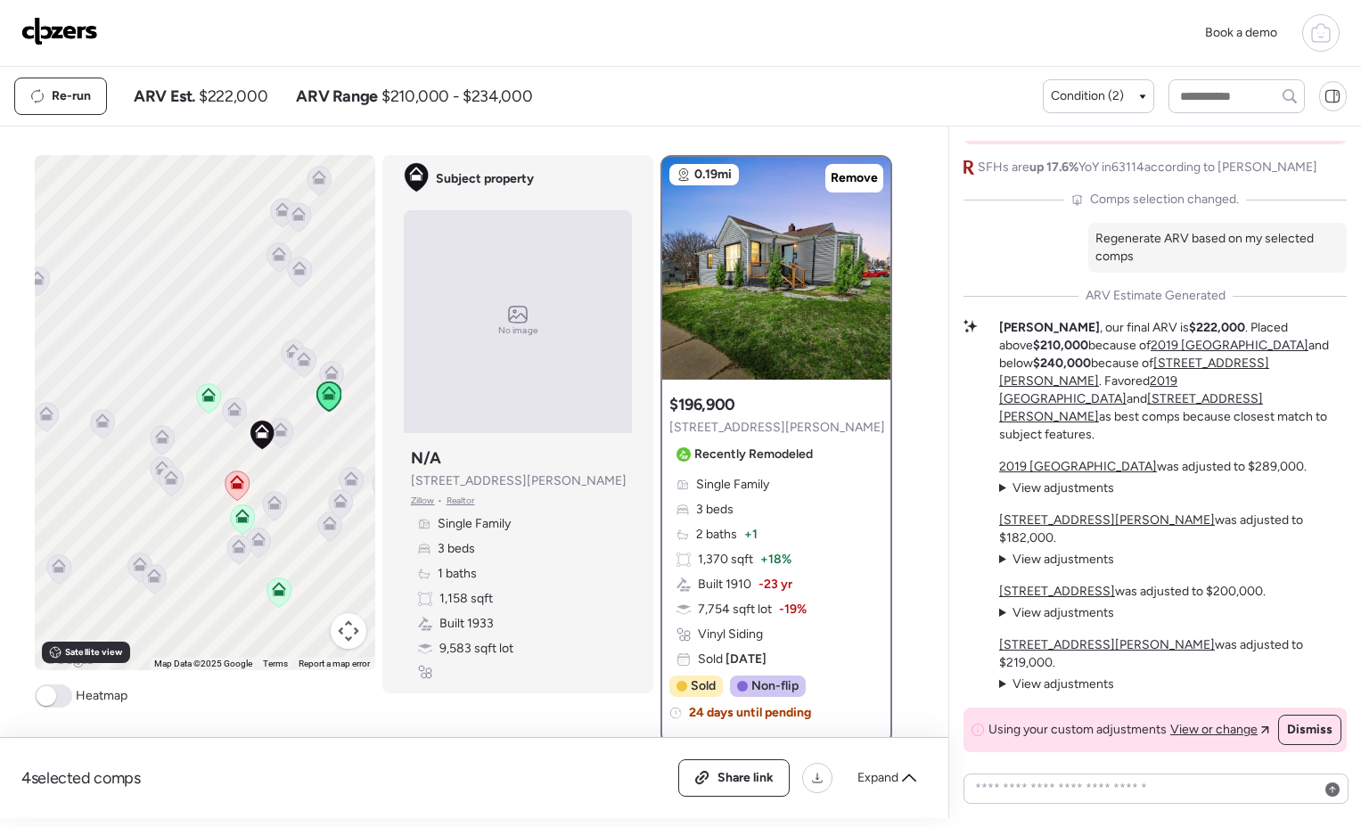
click at [230, 419] on icon at bounding box center [235, 412] width 24 height 29
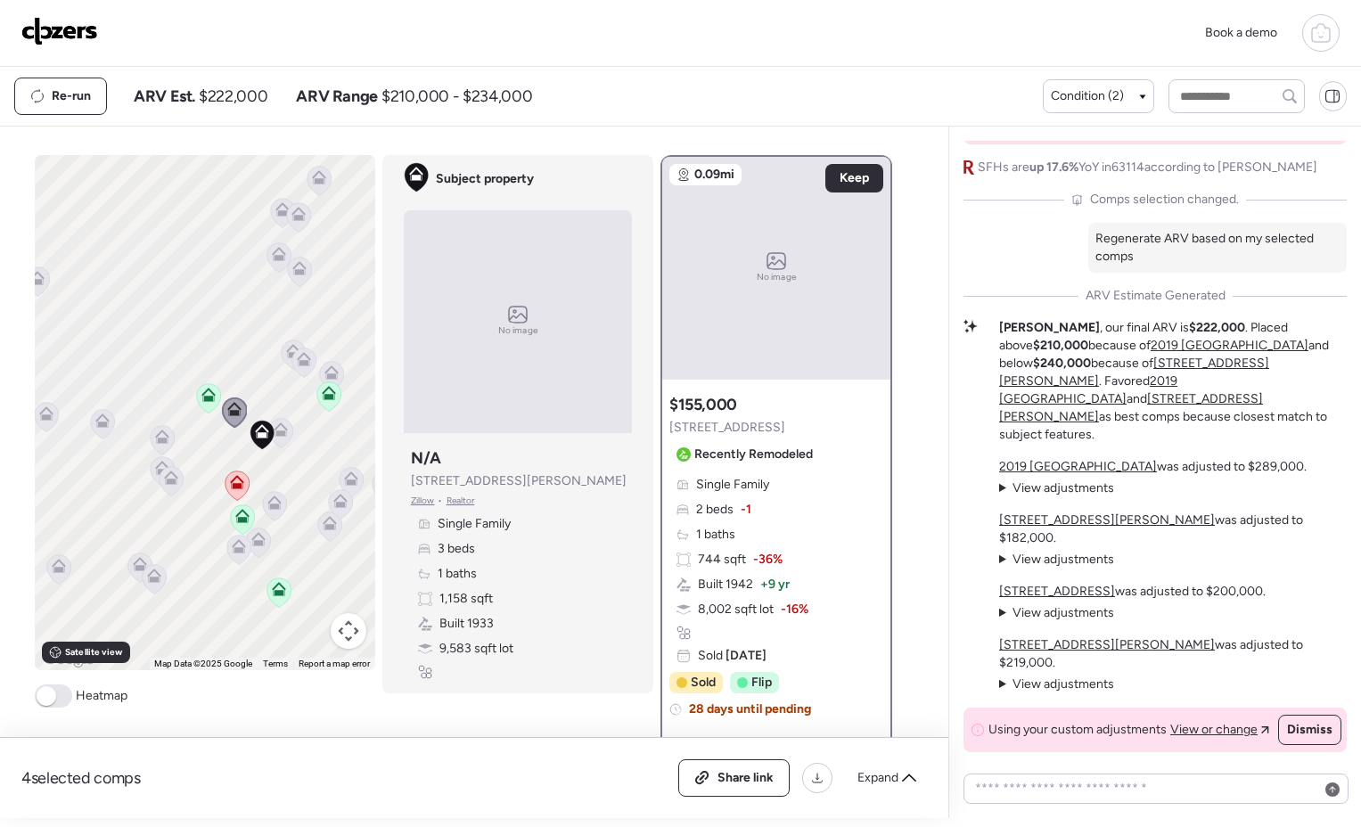
click at [211, 402] on icon at bounding box center [209, 398] width 24 height 29
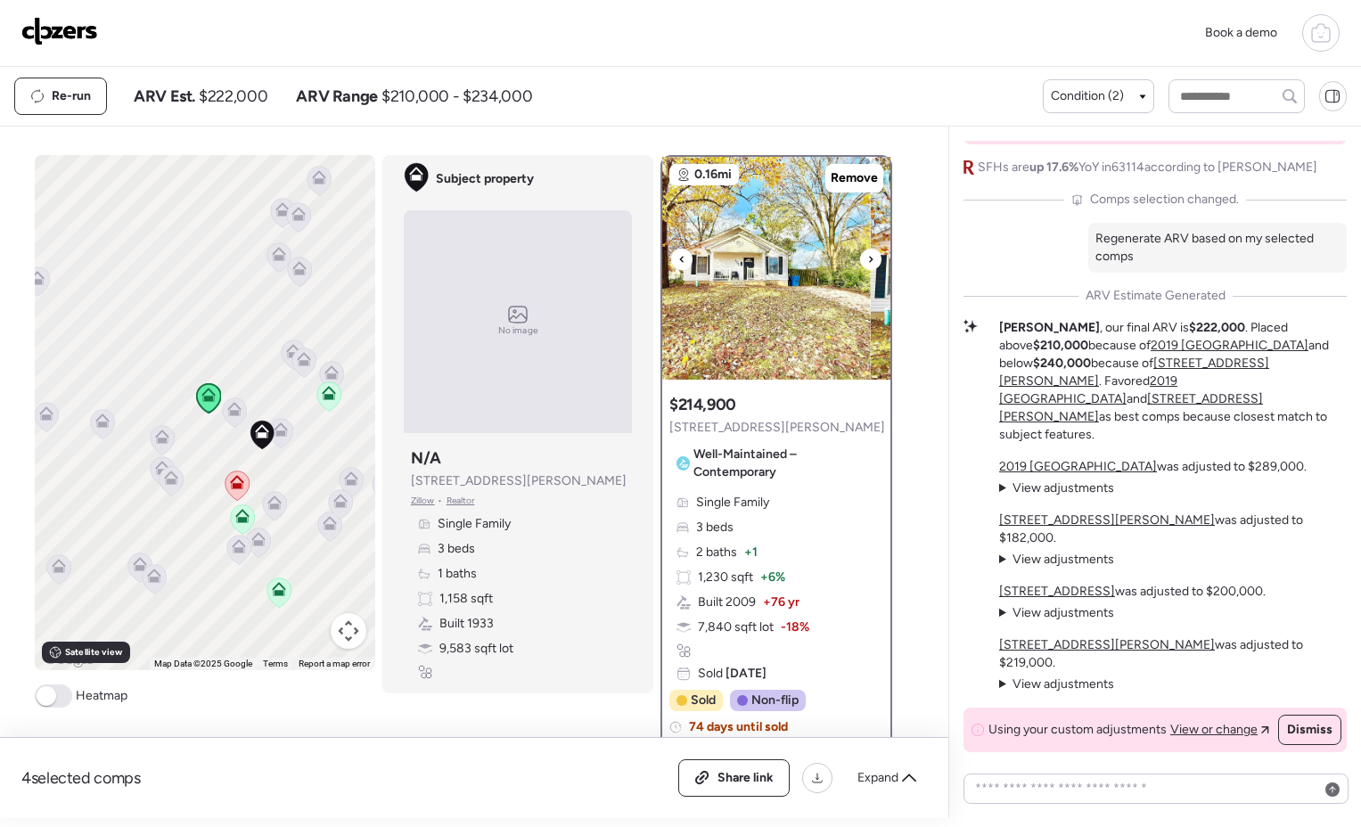
click at [756, 345] on img at bounding box center [756, 268] width 228 height 223
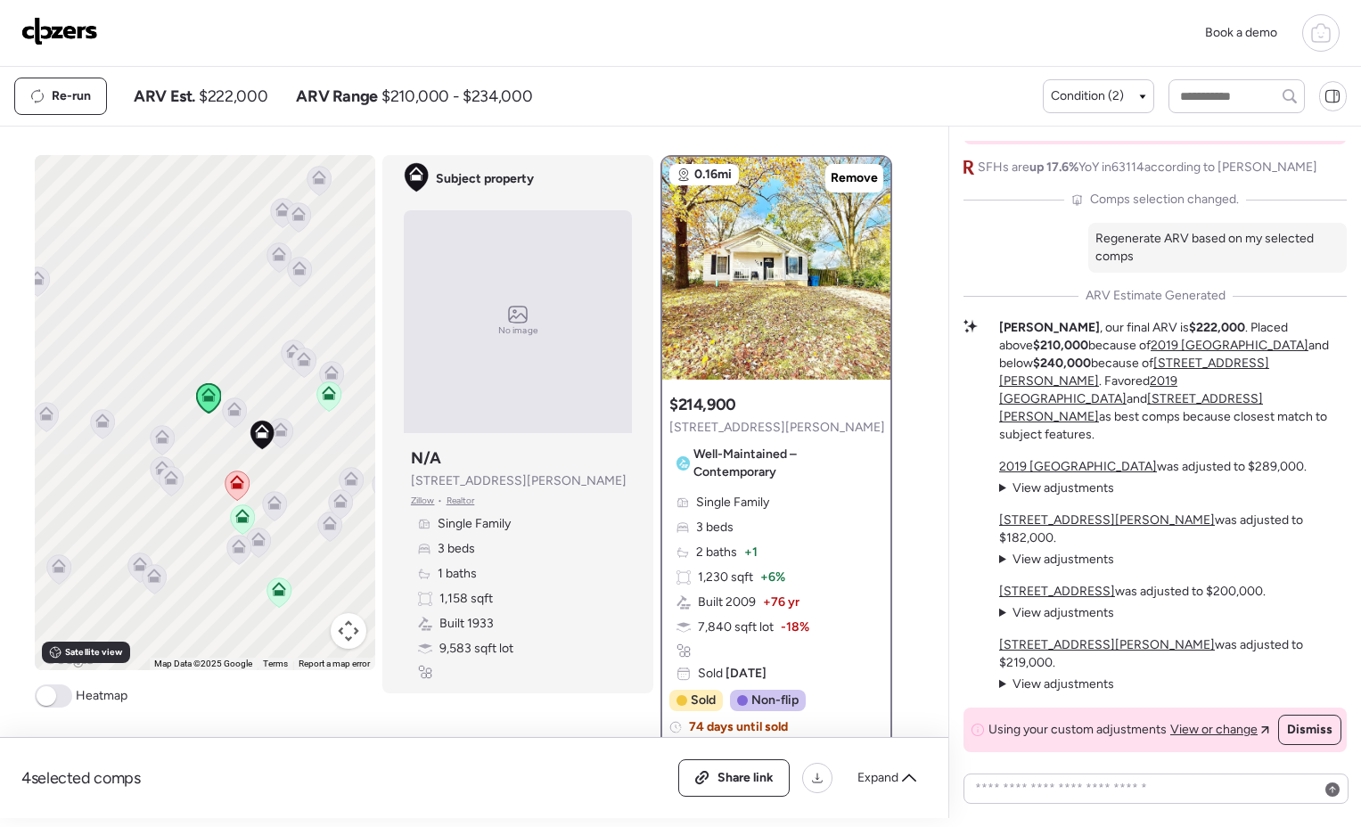
click at [273, 512] on icon at bounding box center [275, 506] width 24 height 29
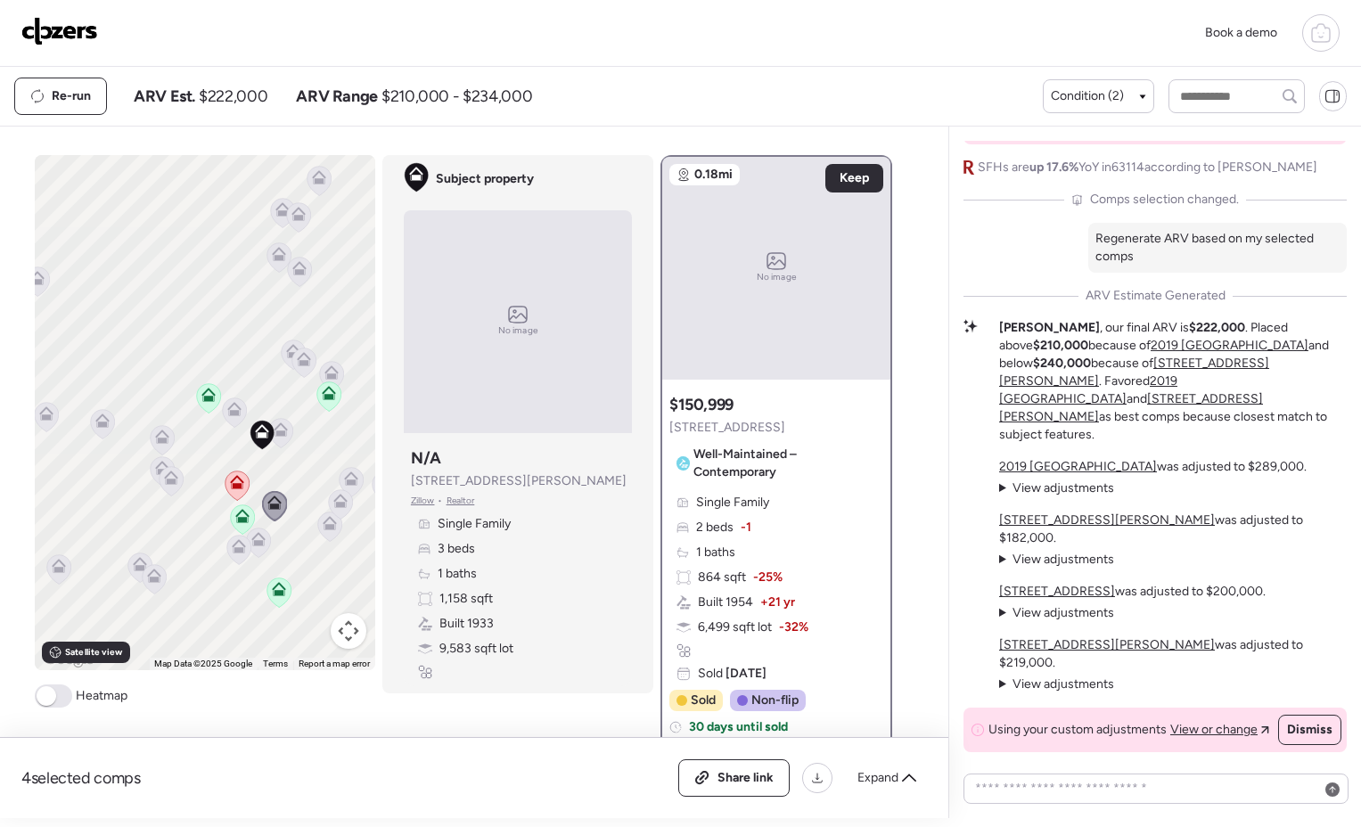
click at [323, 528] on icon at bounding box center [329, 526] width 12 height 5
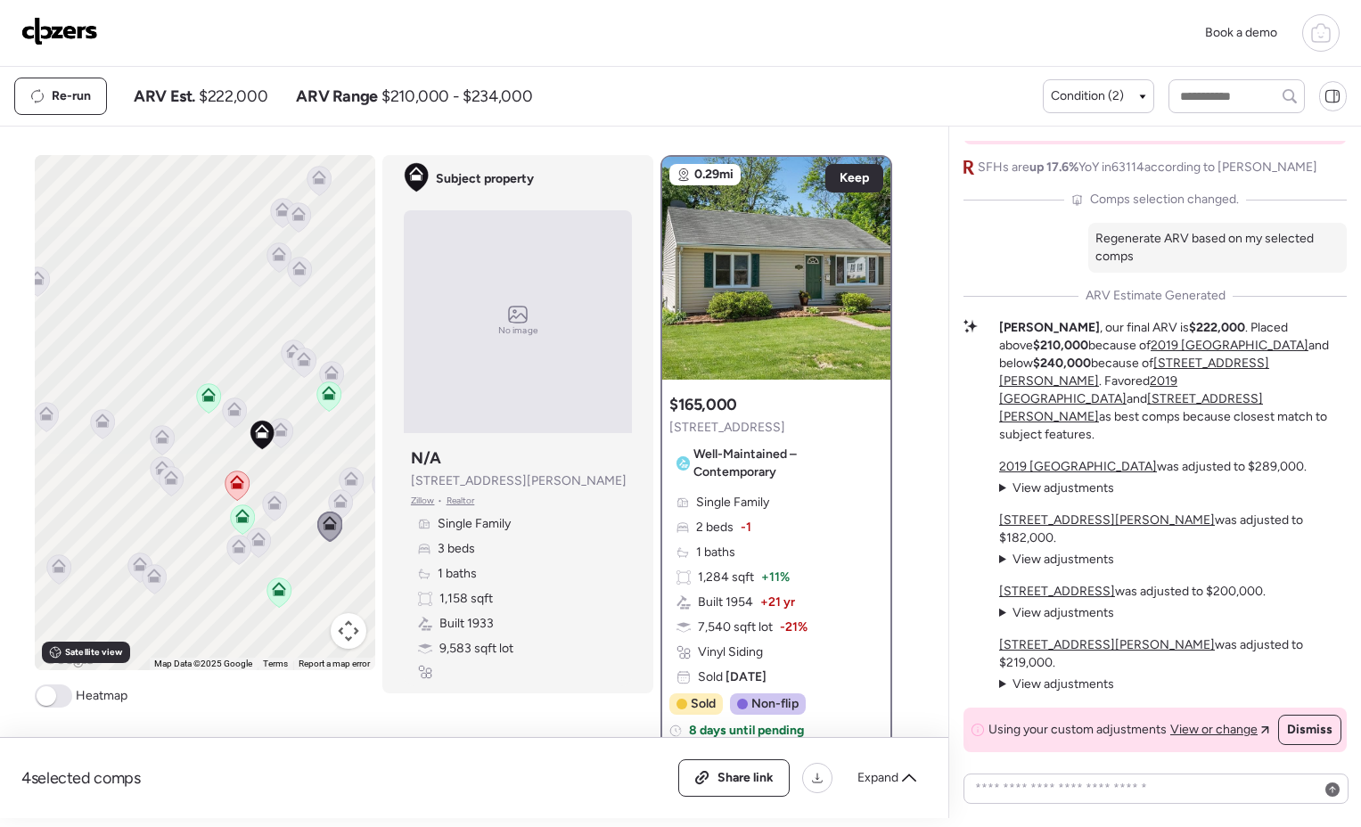
click at [334, 504] on icon at bounding box center [340, 504] width 12 height 5
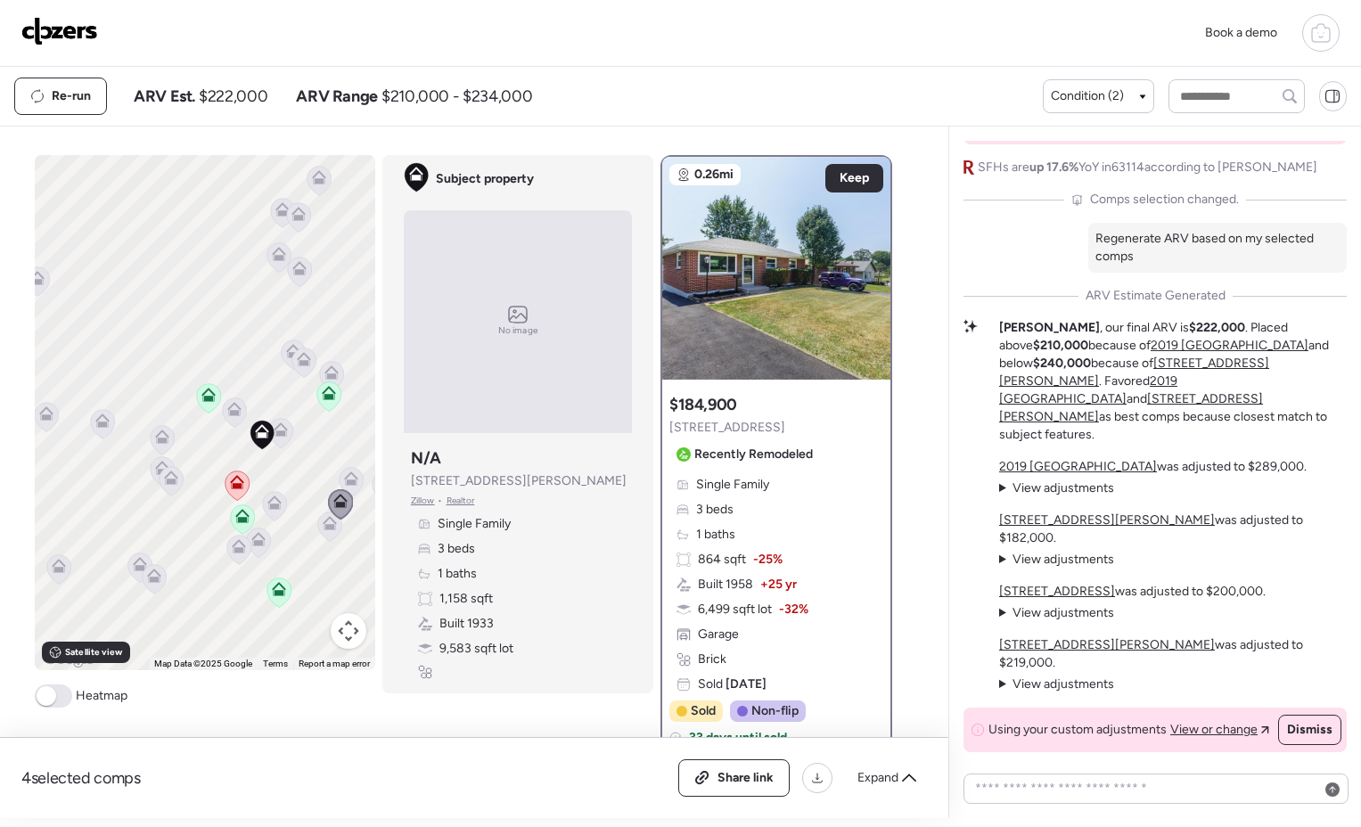
click at [349, 478] on icon at bounding box center [350, 475] width 13 height 8
